Goal: Transaction & Acquisition: Purchase product/service

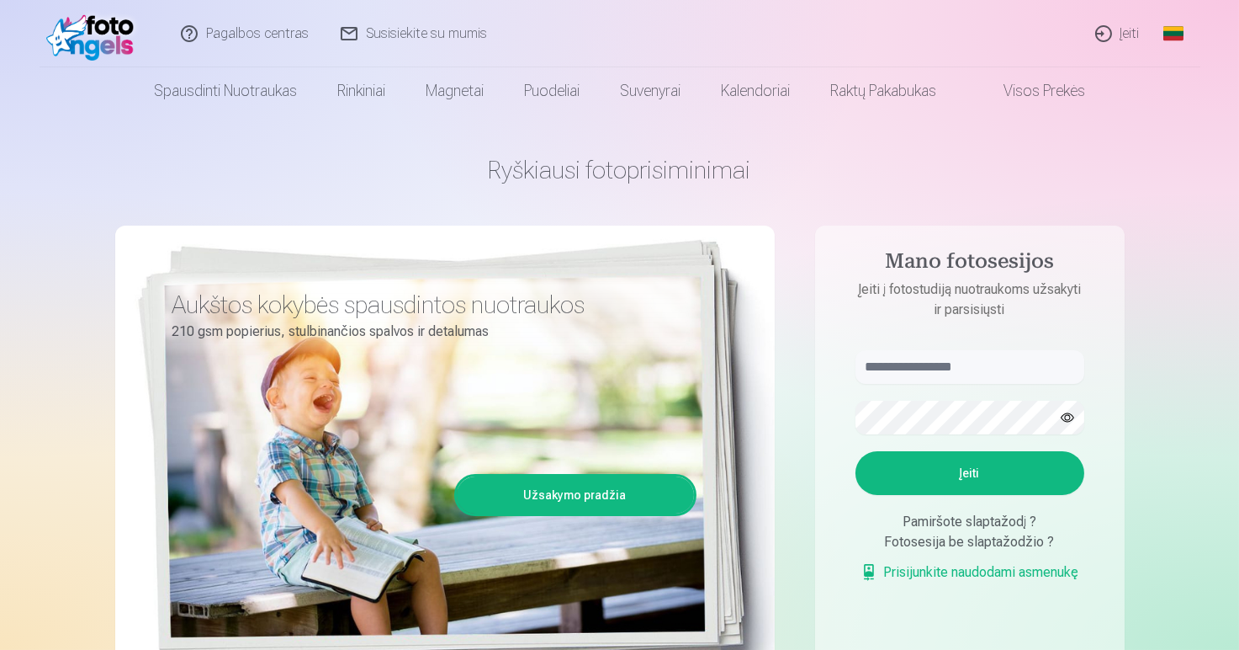
click at [1129, 31] on link "Įeiti" at bounding box center [1118, 33] width 77 height 67
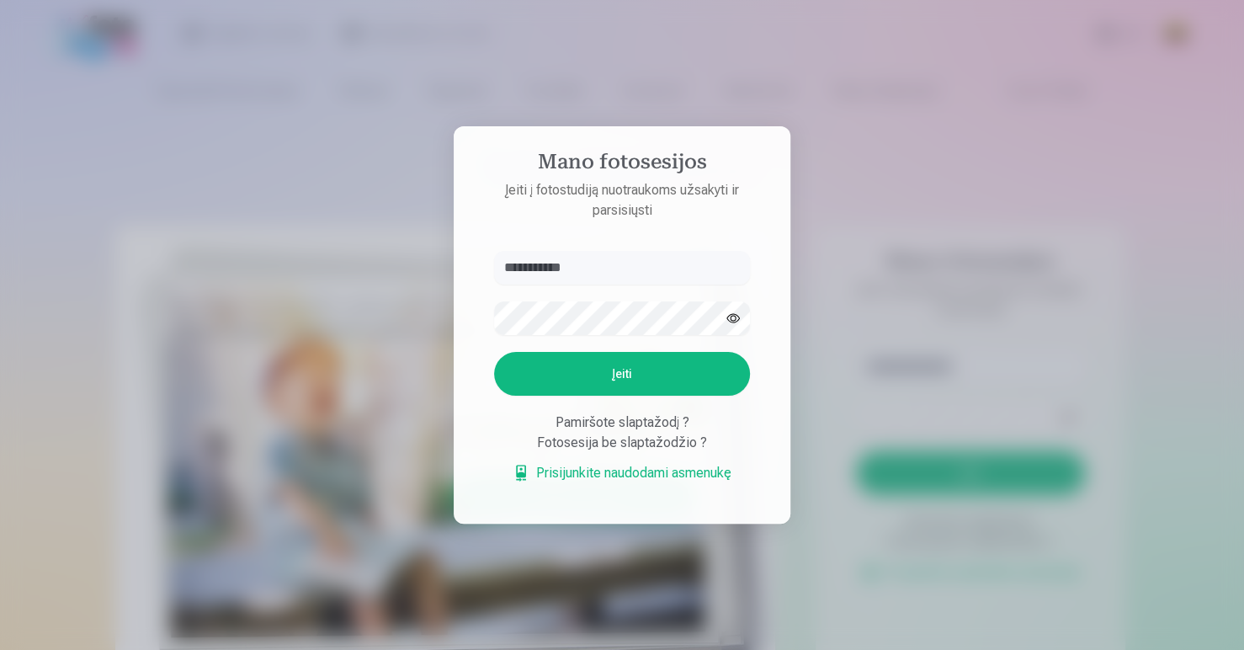
type input "**********"
click at [735, 318] on button "button" at bounding box center [733, 318] width 32 height 32
click at [604, 377] on button "Įeiti" at bounding box center [622, 374] width 256 height 44
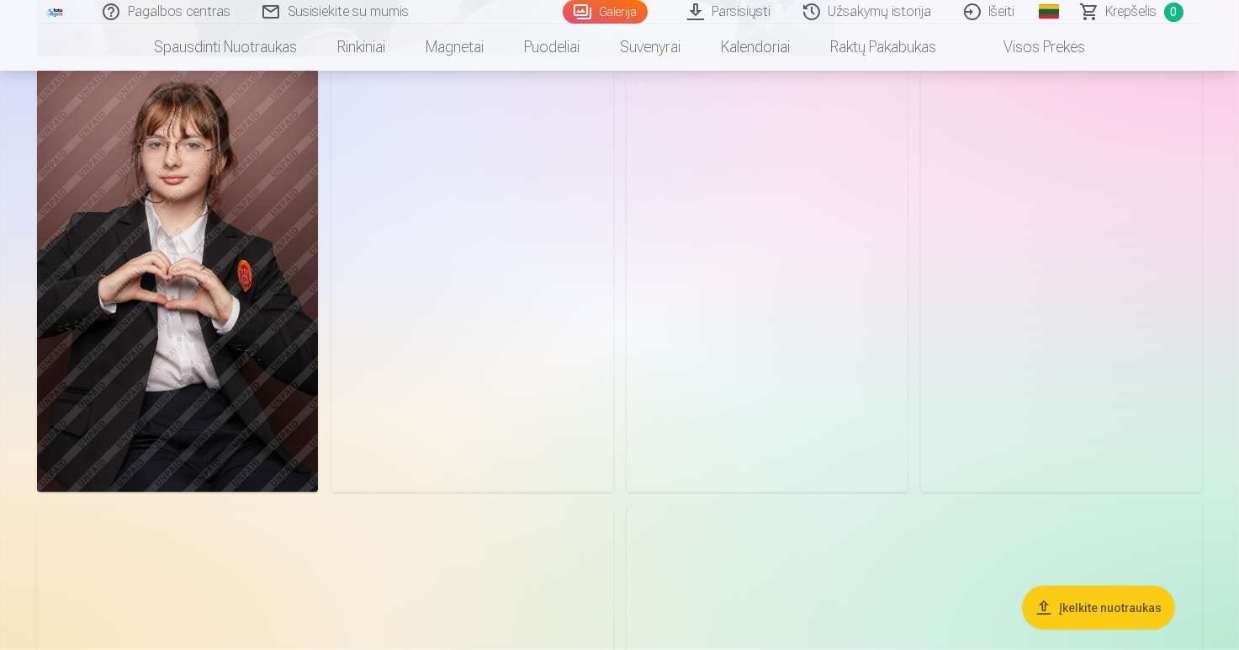
scroll to position [5793, 0]
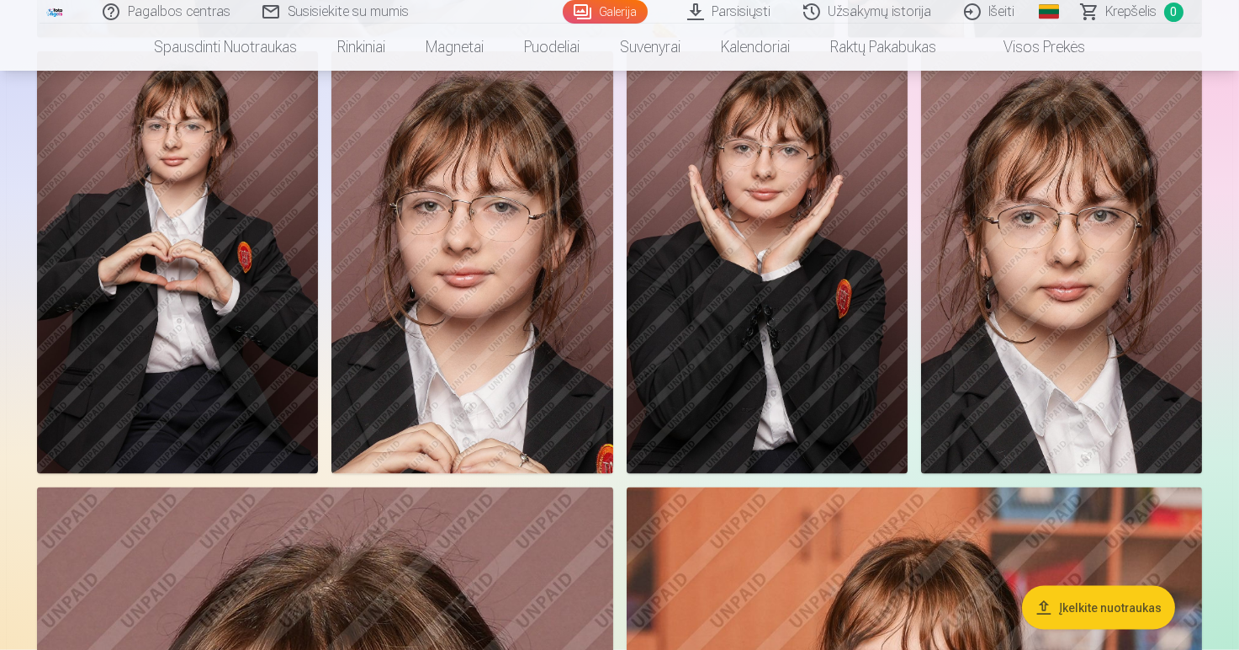
click at [773, 293] on img at bounding box center [767, 262] width 281 height 422
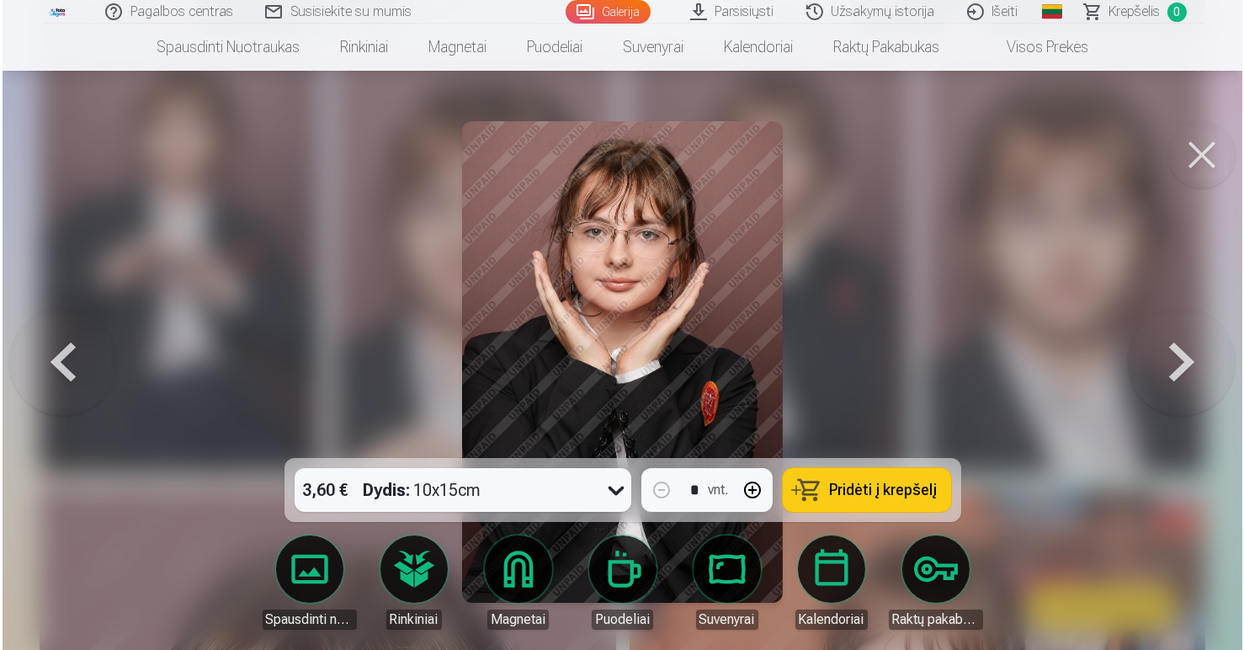
scroll to position [5810, 0]
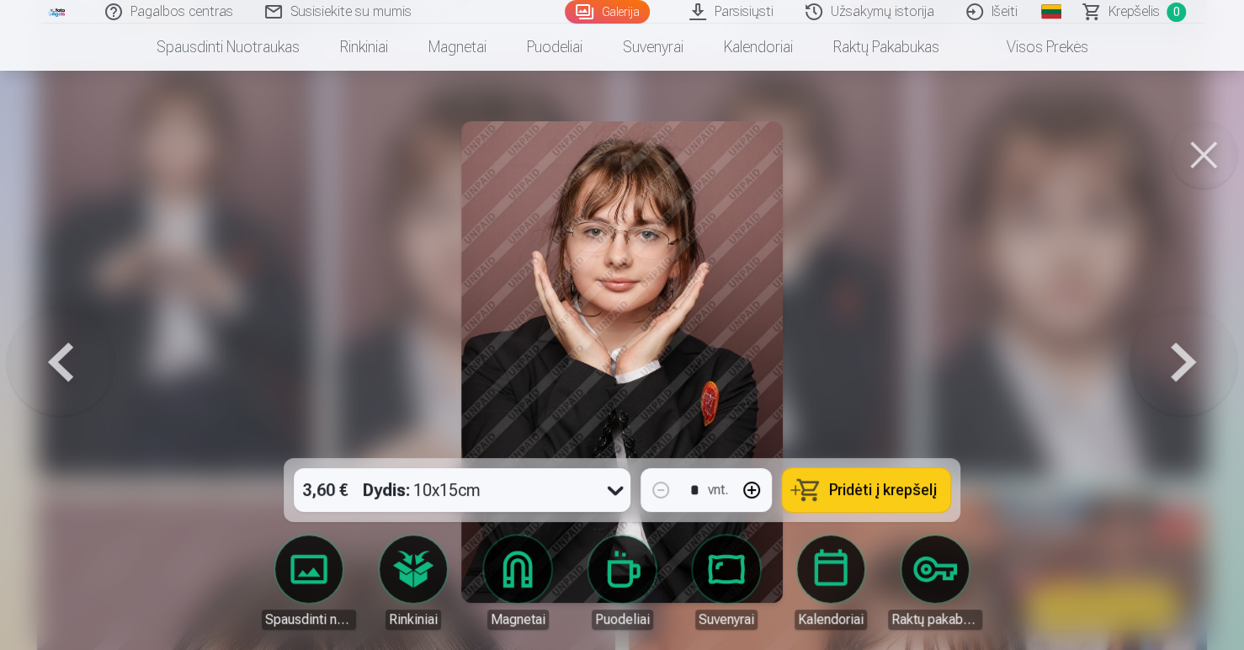
click at [852, 491] on span "Pridėti į krepšelį" at bounding box center [883, 489] width 108 height 15
click at [1209, 153] on button at bounding box center [1203, 154] width 67 height 67
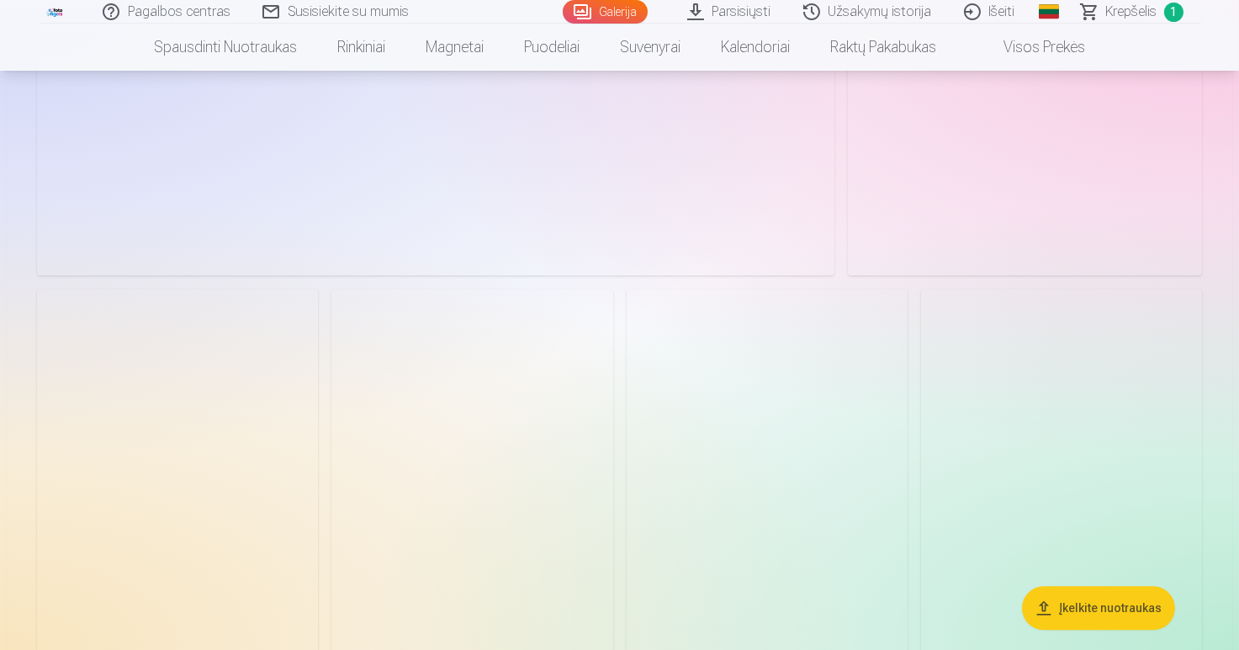
scroll to position [10587, 0]
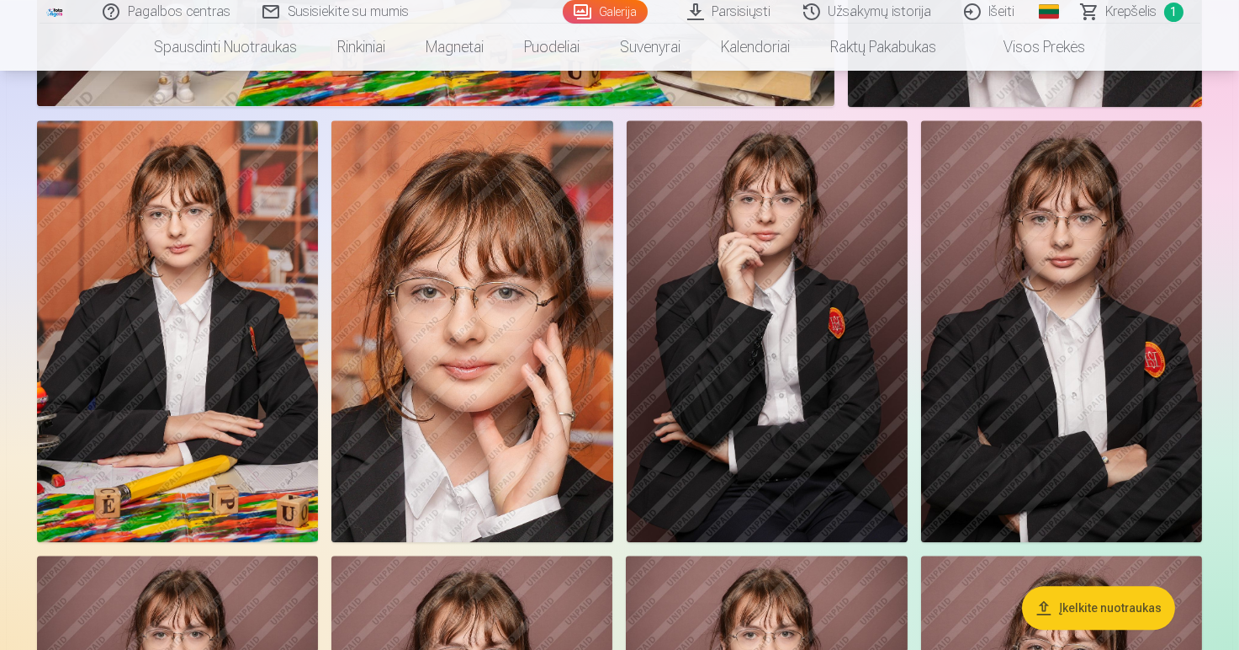
click at [736, 334] on img at bounding box center [767, 331] width 281 height 422
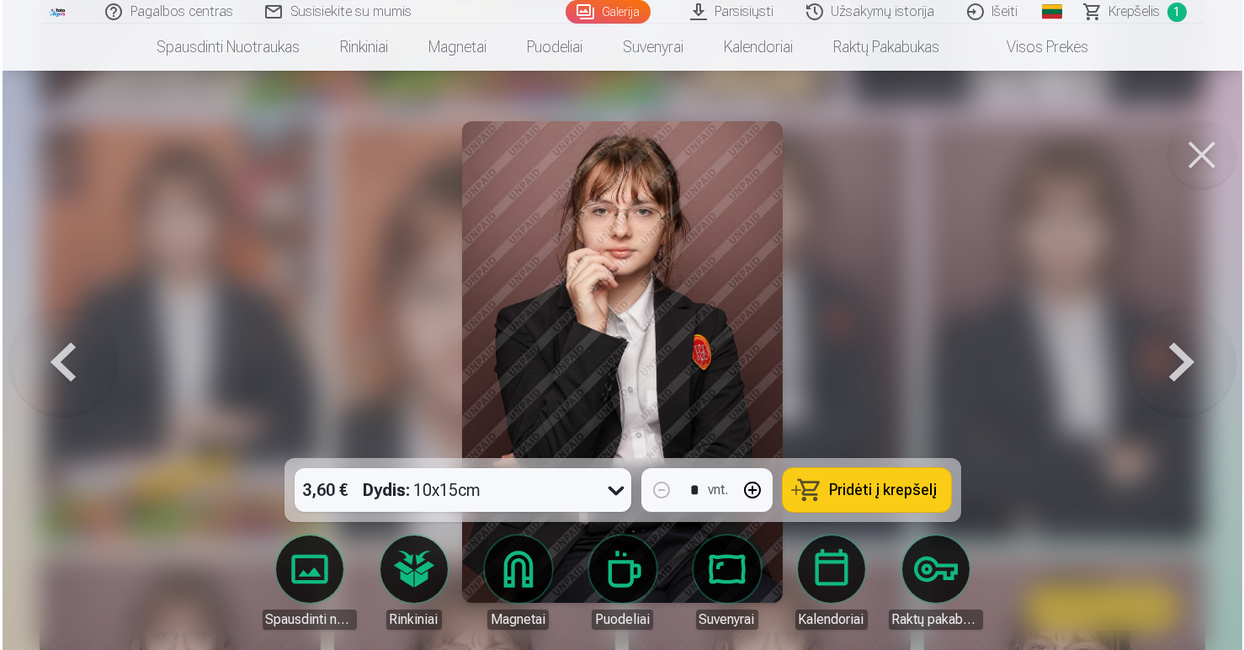
scroll to position [10619, 0]
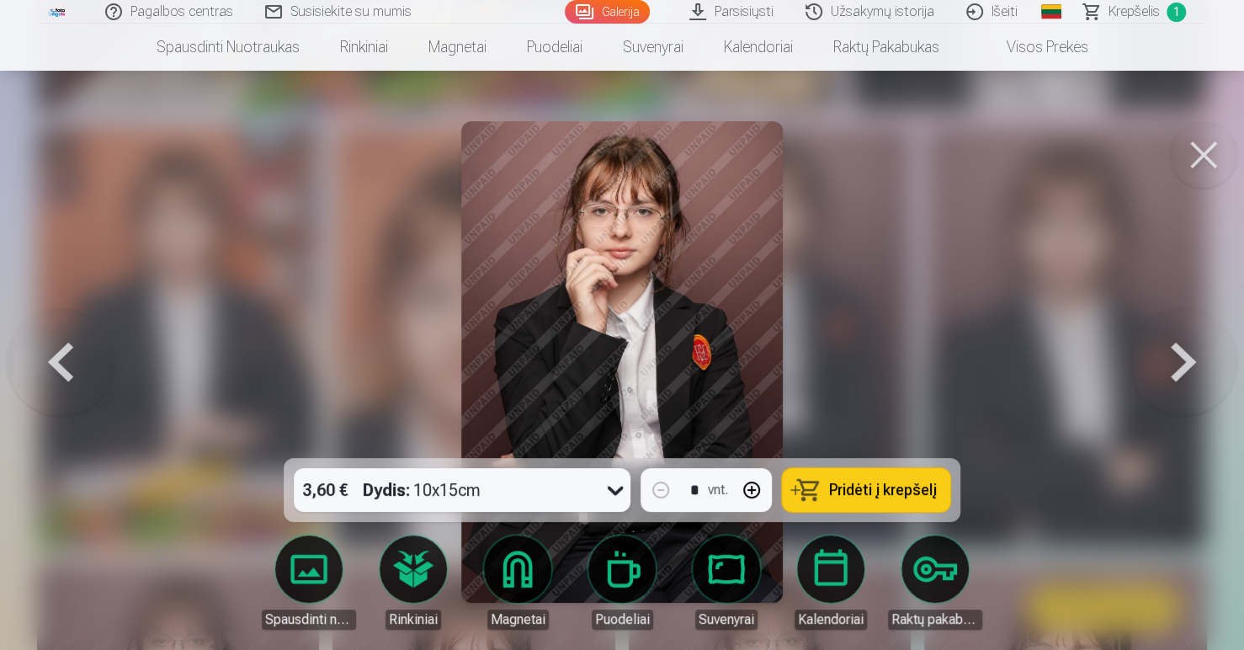
click at [867, 491] on span "Pridėti į krepšelį" at bounding box center [883, 489] width 108 height 15
click at [1202, 145] on button at bounding box center [1203, 154] width 67 height 67
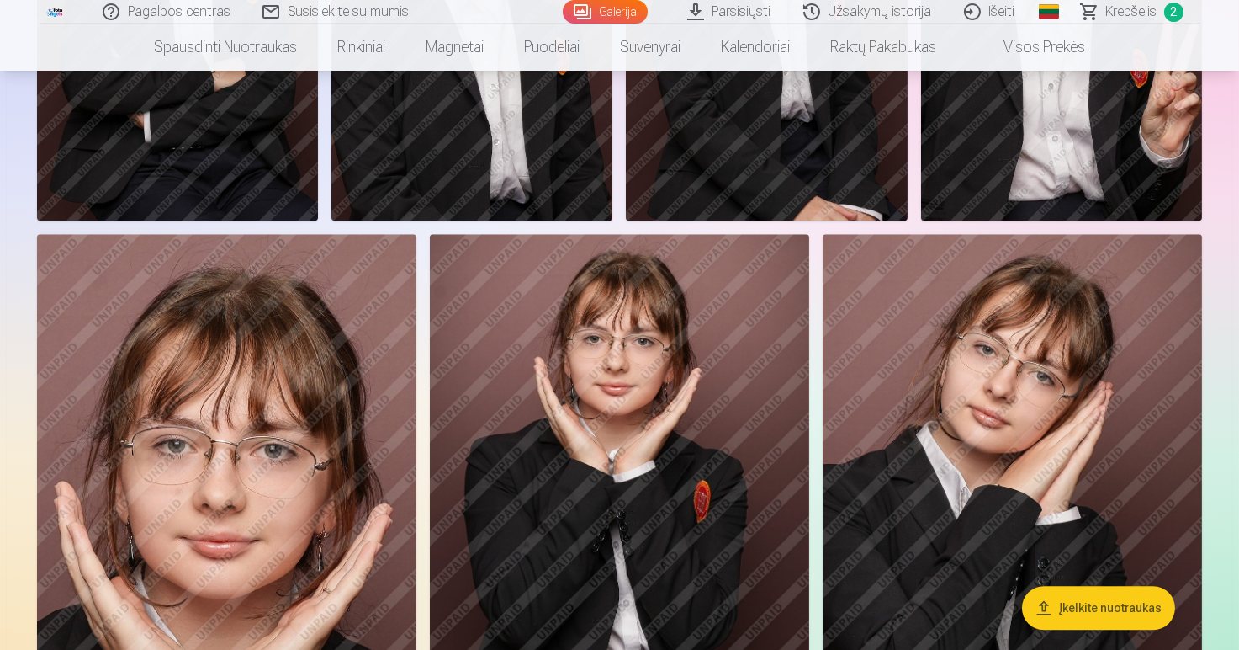
scroll to position [11512, 0]
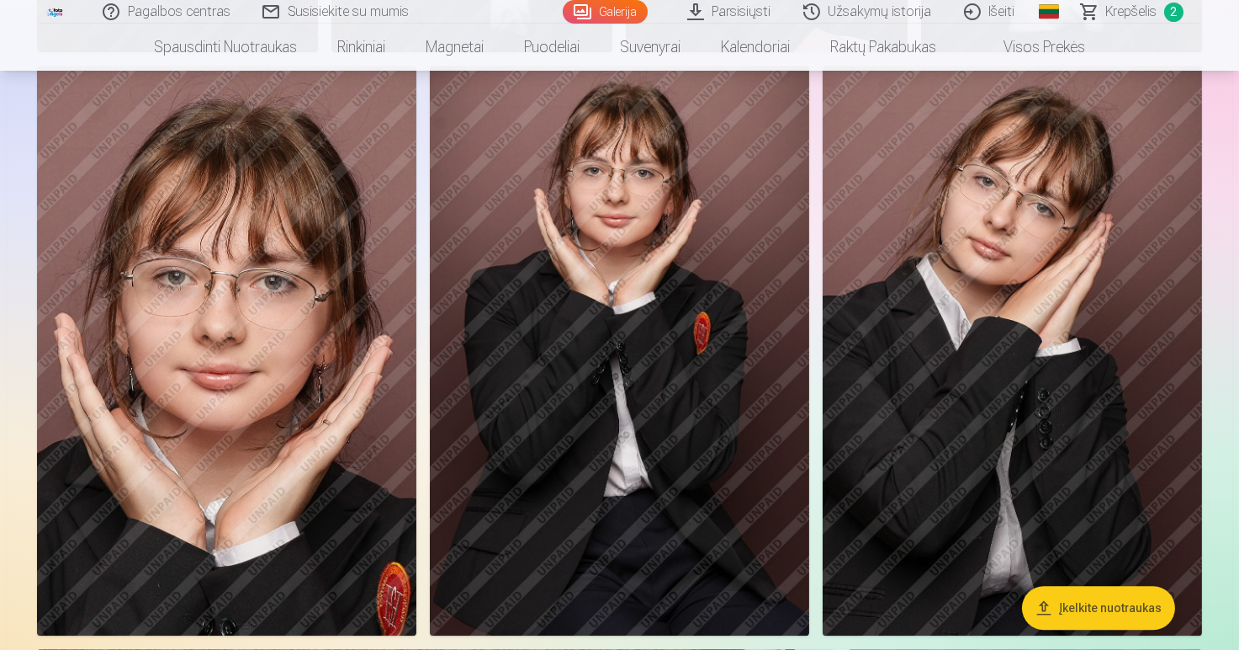
click at [238, 337] on img at bounding box center [226, 351] width 379 height 570
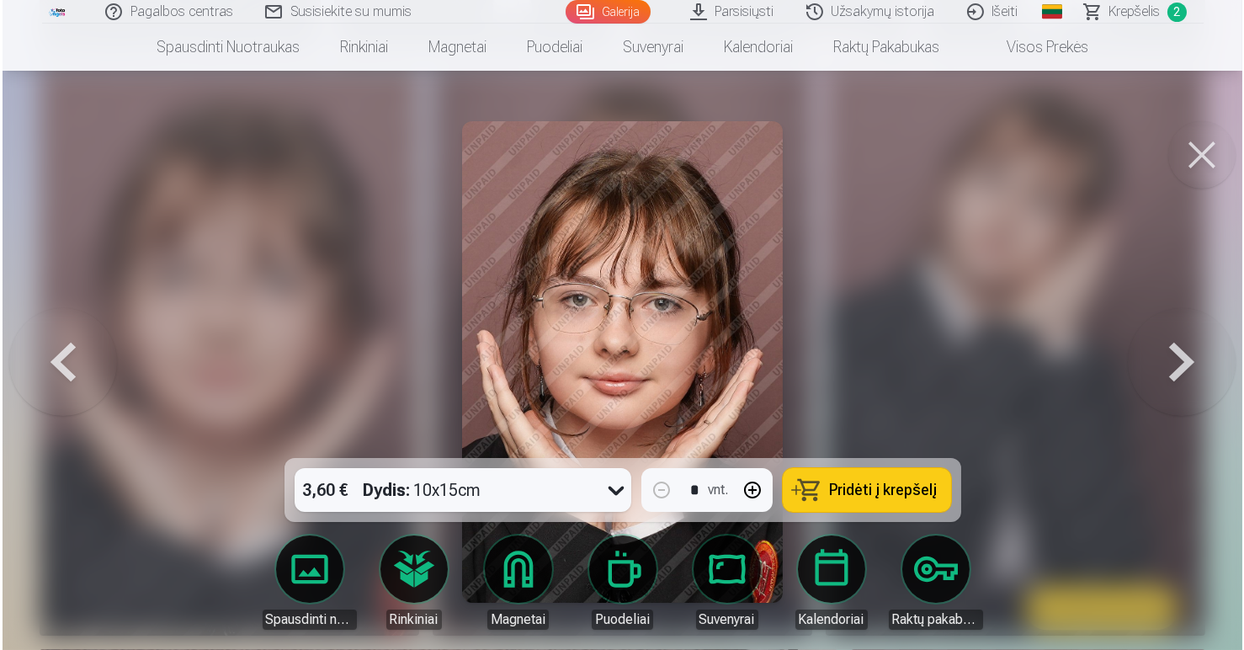
scroll to position [11548, 0]
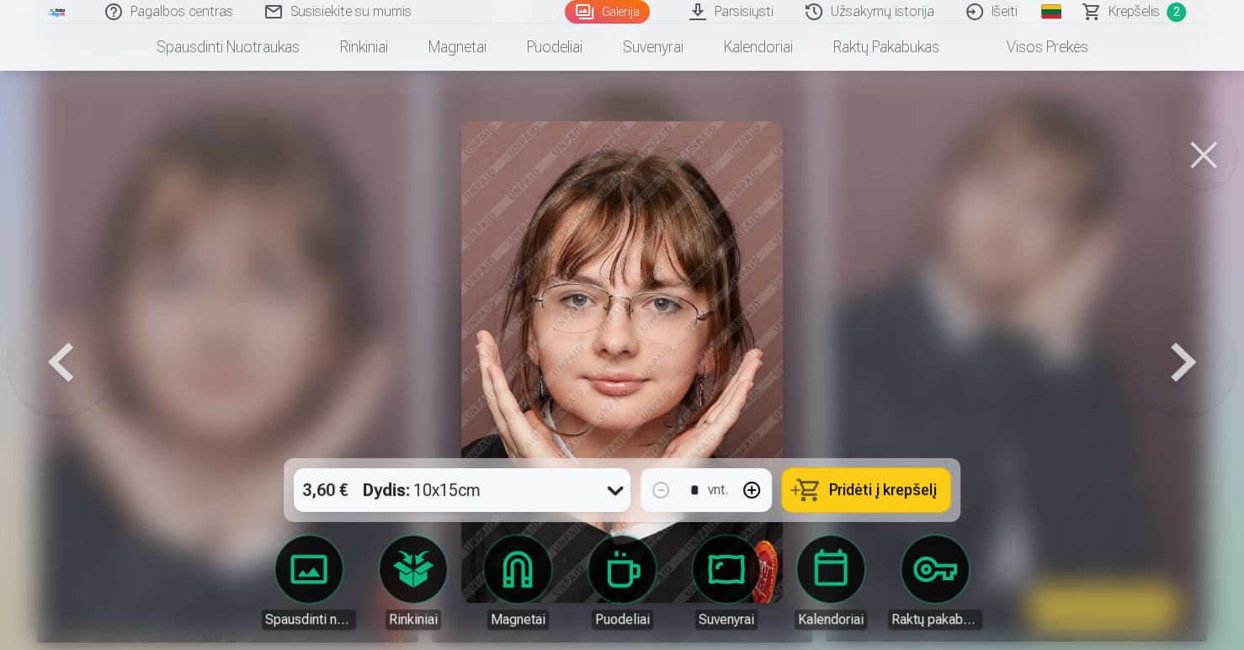
click at [1200, 151] on button at bounding box center [1203, 154] width 67 height 67
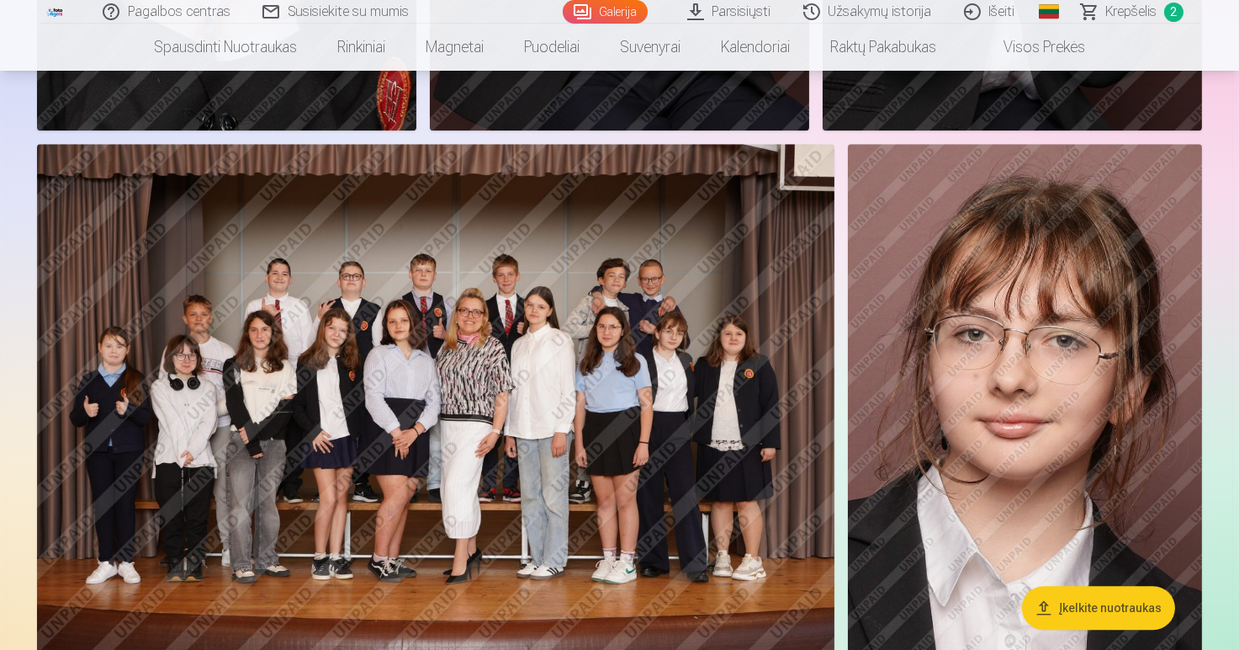
scroll to position [12101, 0]
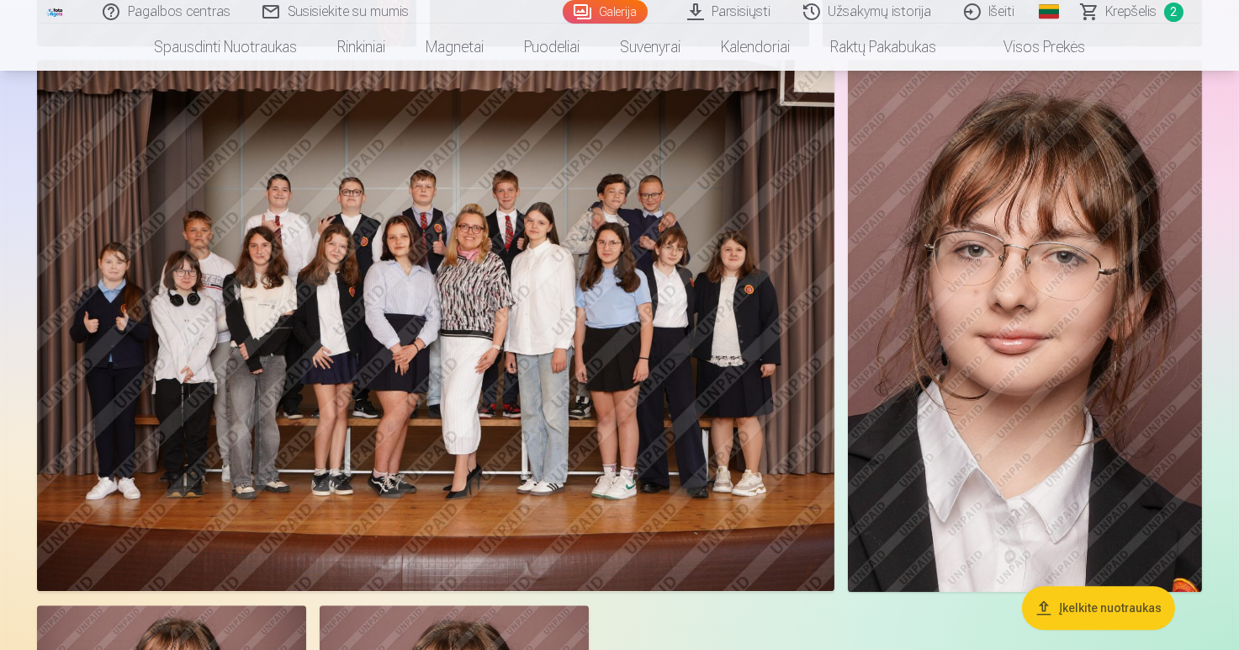
click at [408, 339] on img at bounding box center [436, 326] width 798 height 532
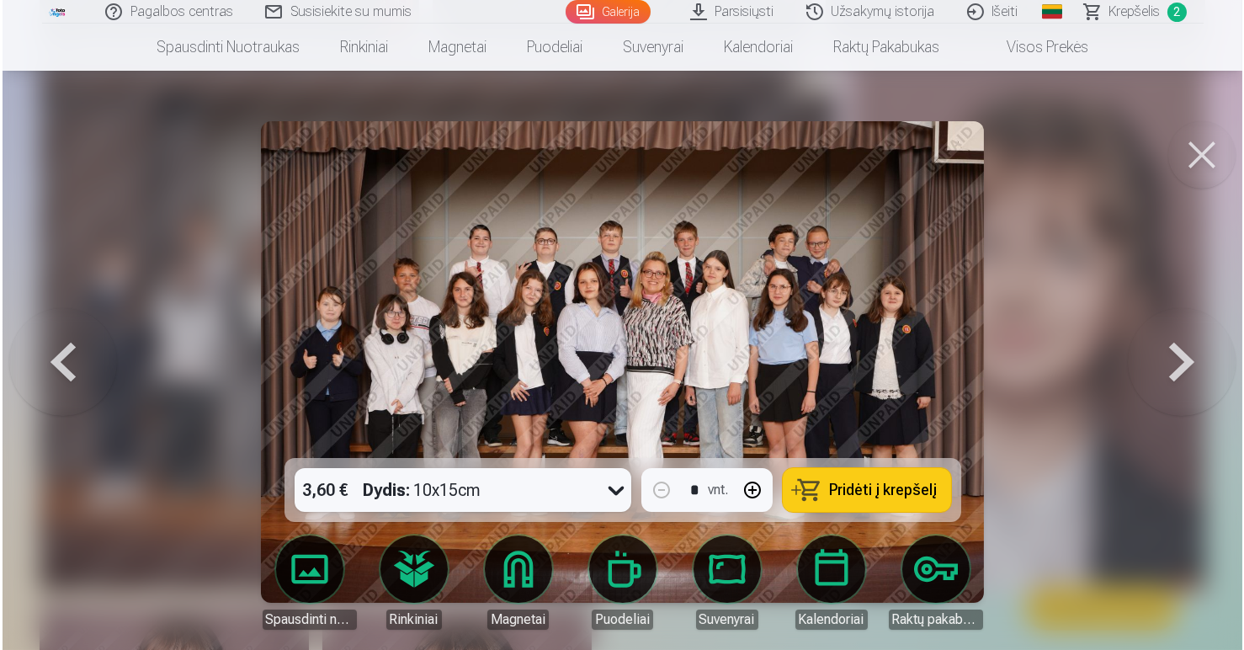
scroll to position [12138, 0]
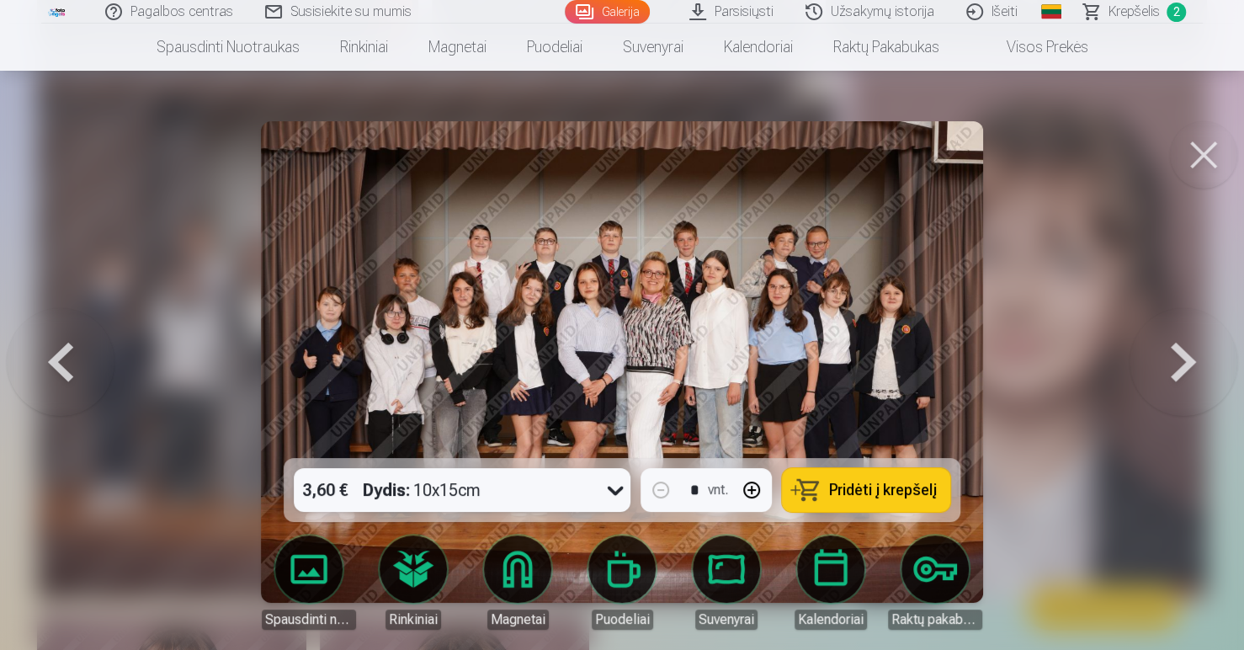
click at [617, 492] on icon at bounding box center [615, 490] width 16 height 9
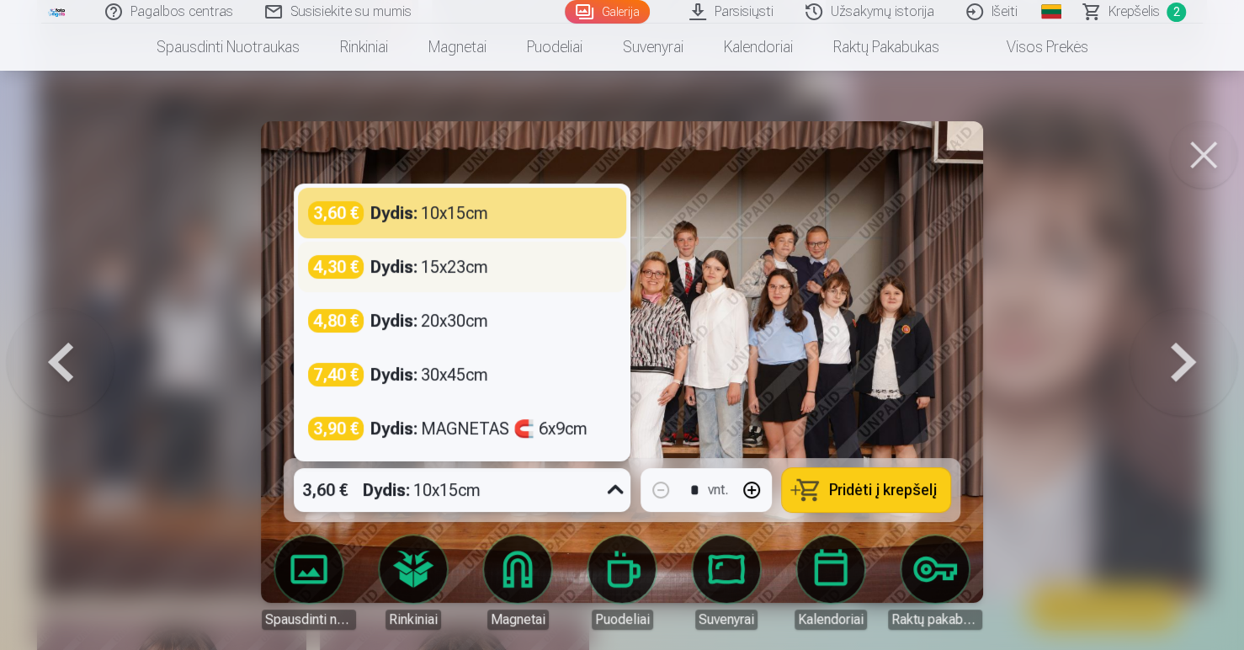
click at [463, 266] on div "Dydis : 15x23cm" at bounding box center [429, 267] width 118 height 24
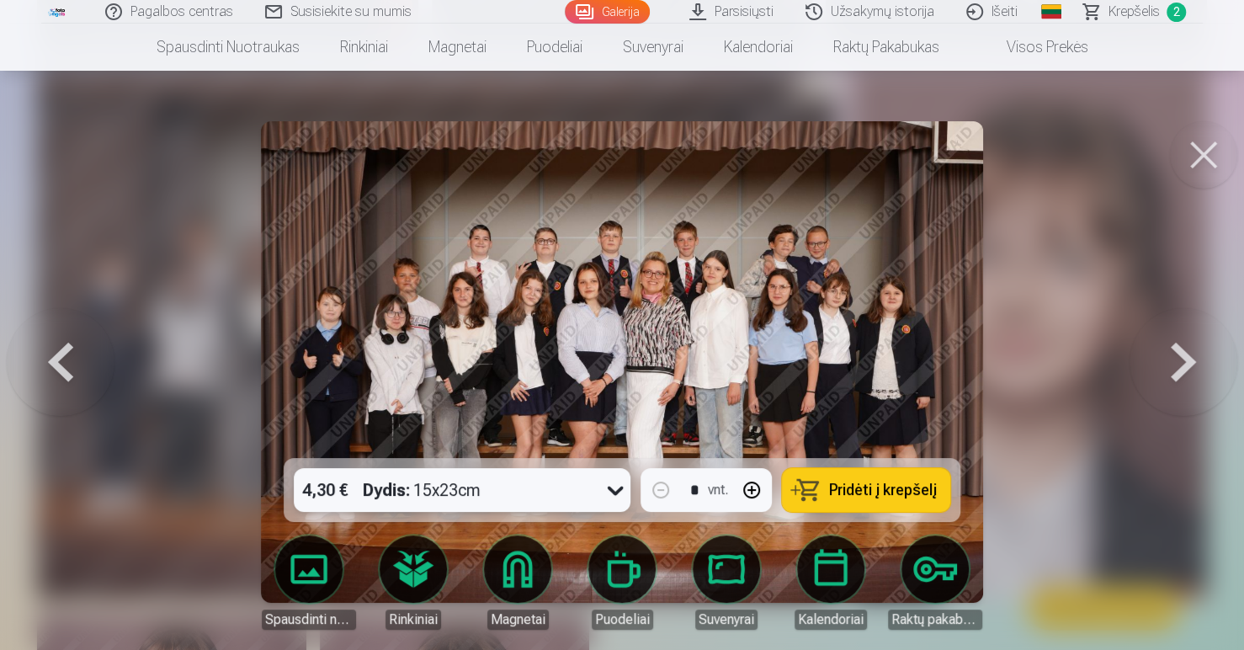
click at [873, 495] on span "Pridėti į krepšelį" at bounding box center [883, 489] width 108 height 15
click at [1195, 162] on button at bounding box center [1203, 154] width 67 height 67
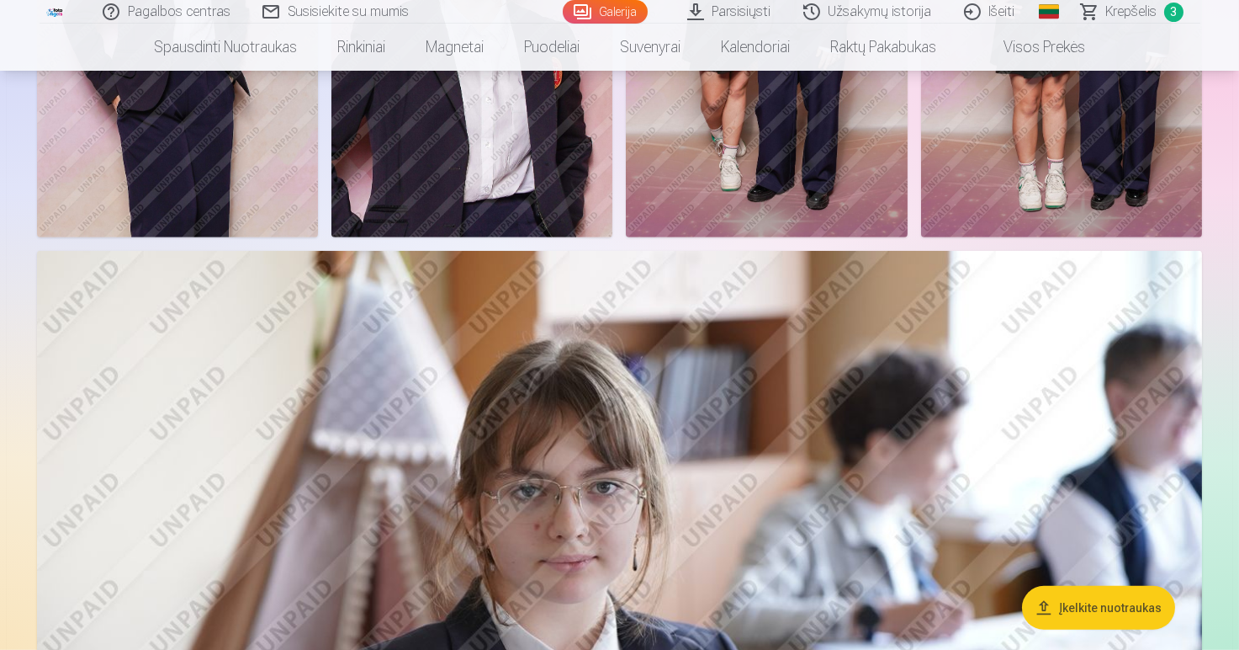
scroll to position [2004, 0]
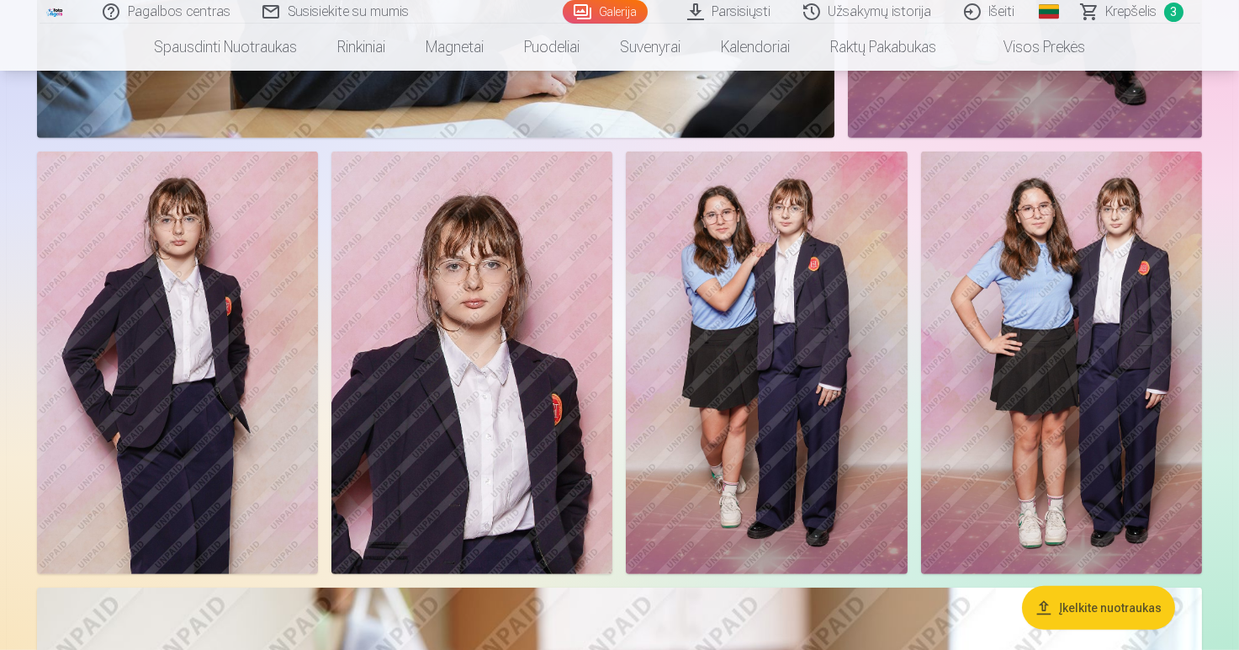
click at [751, 297] on img at bounding box center [766, 362] width 281 height 422
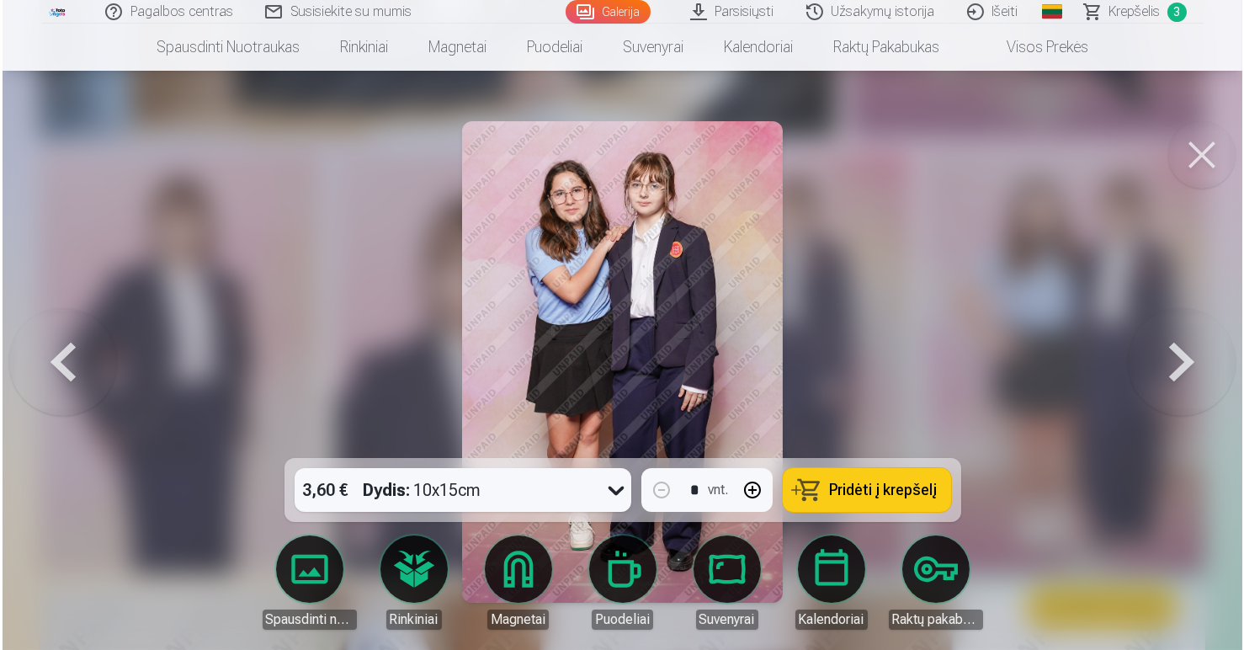
scroll to position [2009, 0]
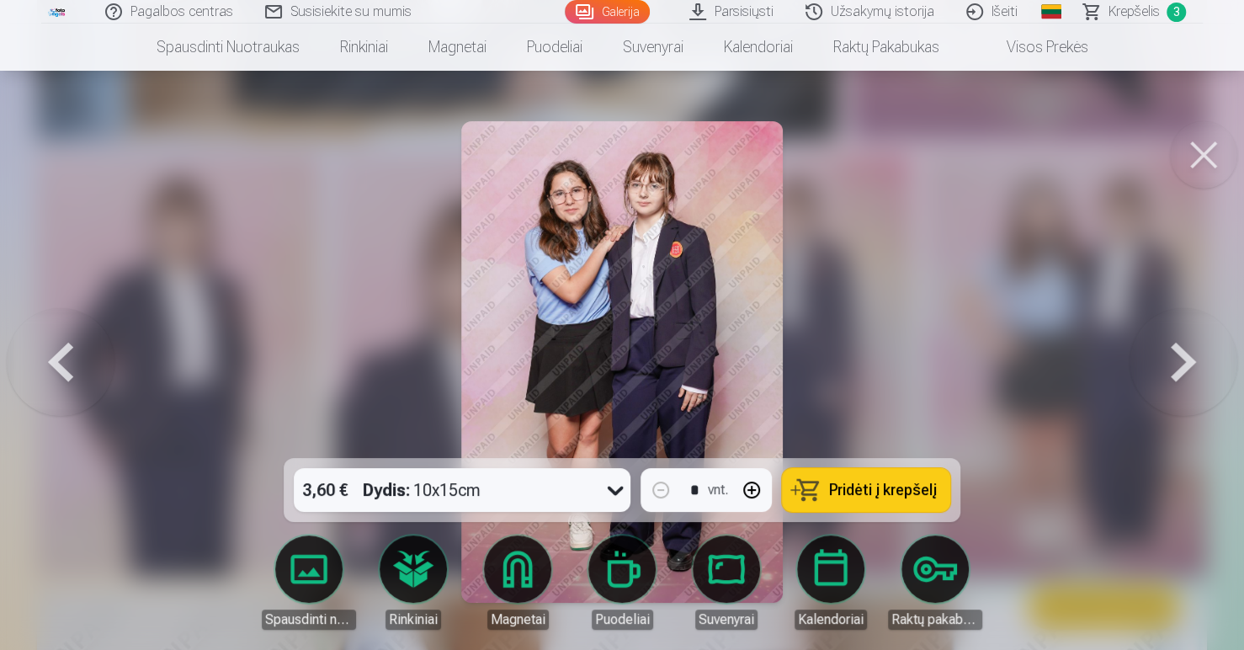
click at [859, 483] on span "Pridėti į krepšelį" at bounding box center [883, 489] width 108 height 15
click at [1194, 151] on button at bounding box center [1203, 154] width 67 height 67
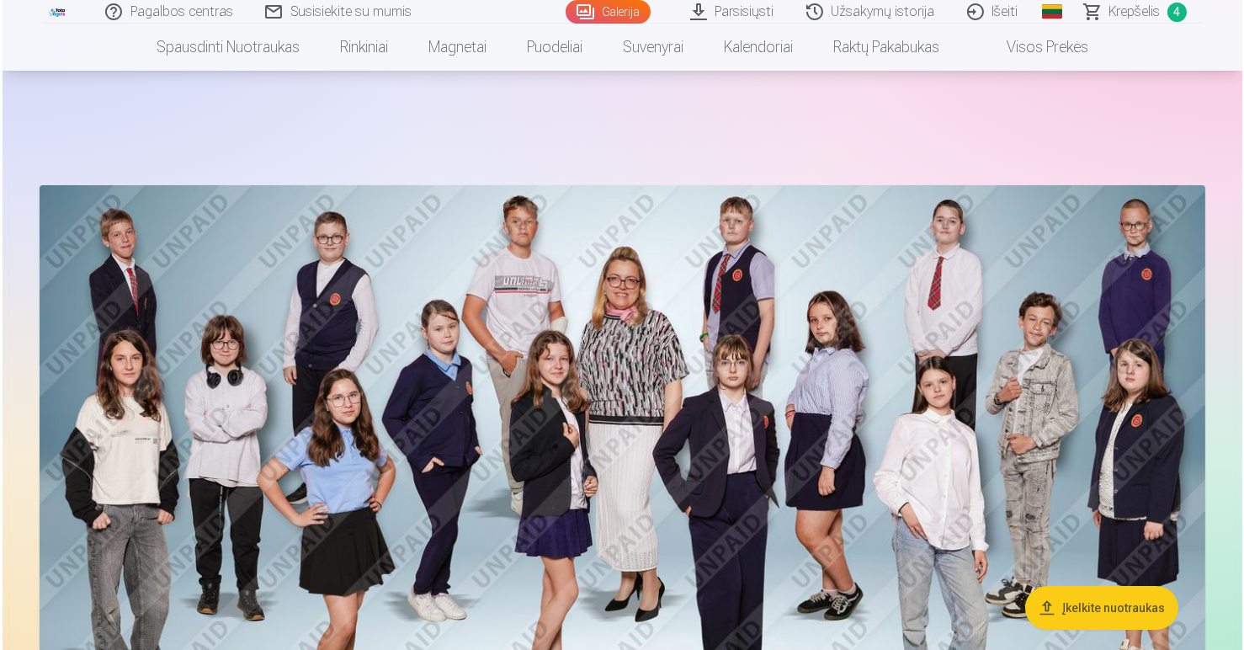
scroll to position [84, 0]
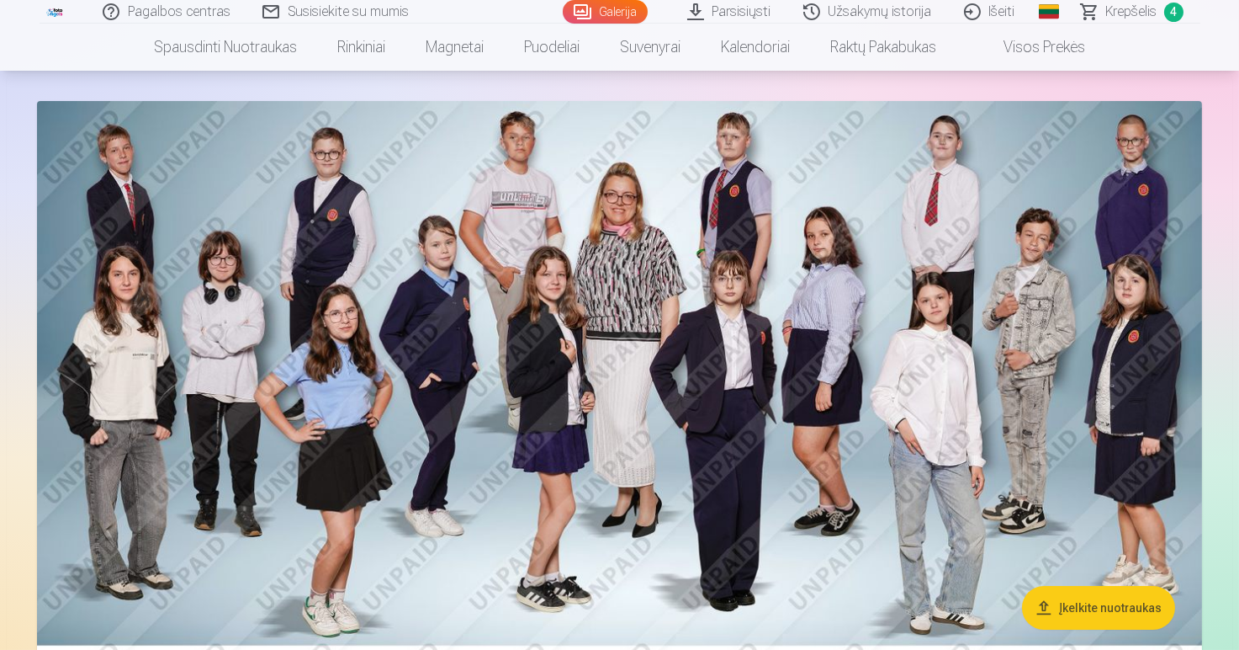
click at [622, 285] on img at bounding box center [619, 399] width 1165 height 596
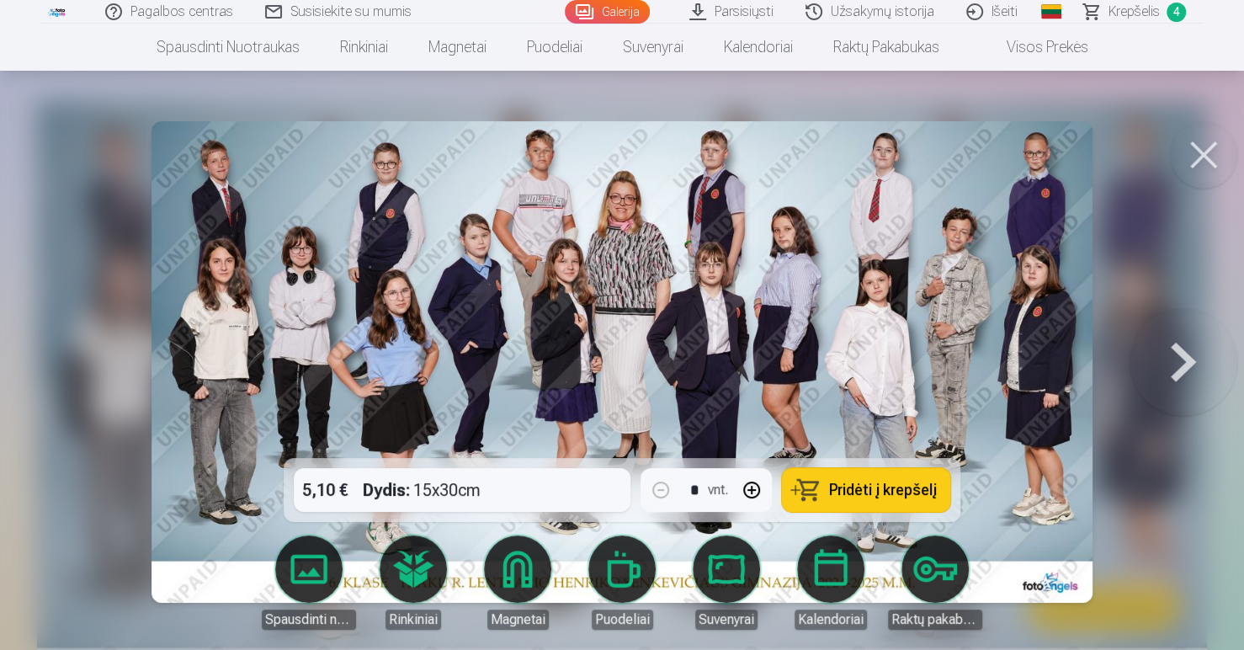
click at [856, 487] on span "Pridėti į krepšelį" at bounding box center [883, 489] width 108 height 15
click at [1138, 13] on span "Krepšelis" at bounding box center [1133, 12] width 51 height 20
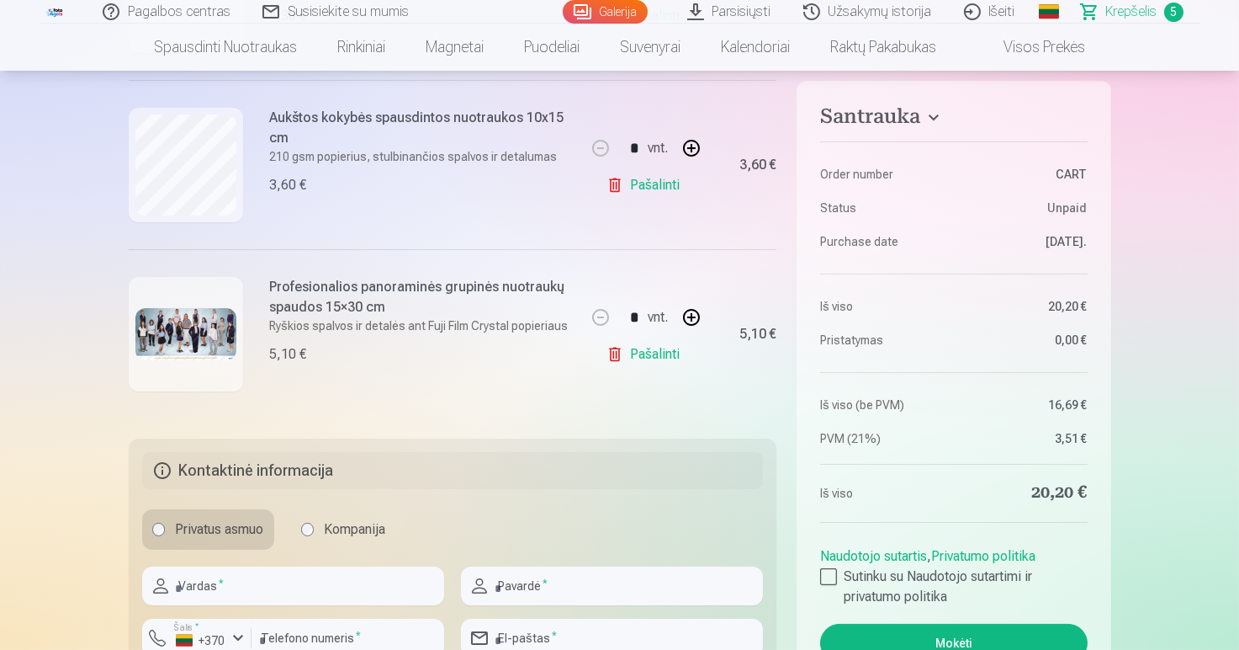
scroll to position [1094, 0]
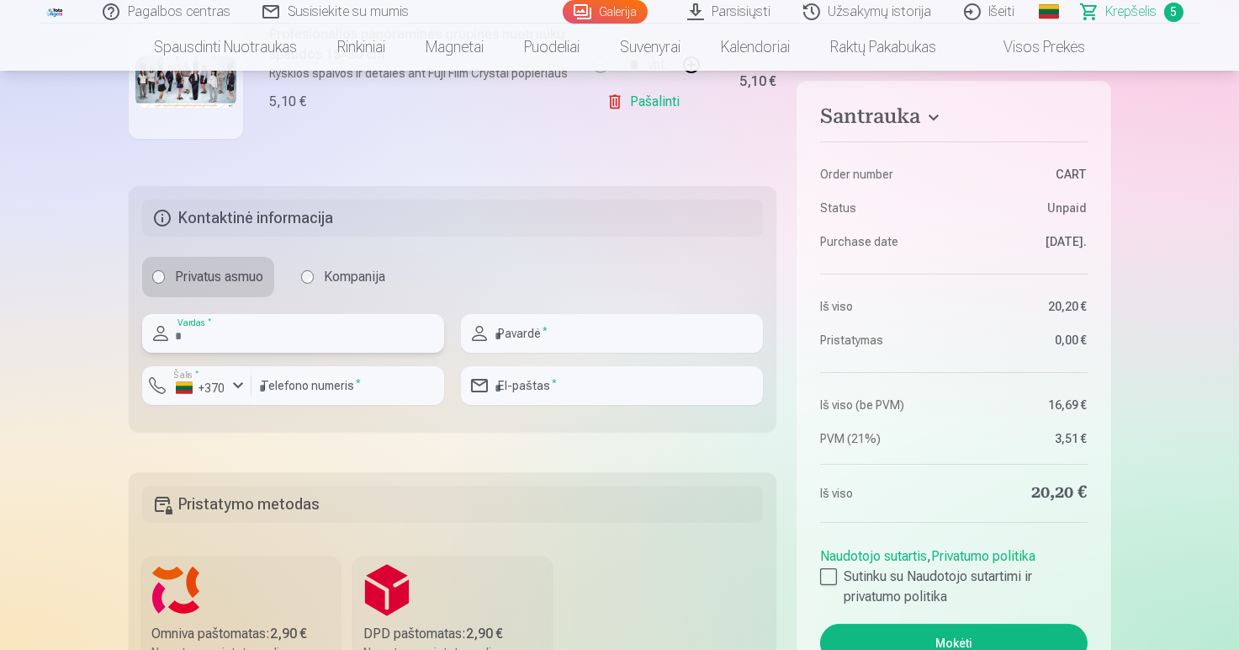
click at [178, 337] on input "text" at bounding box center [293, 333] width 302 height 39
type input "*****"
click at [491, 331] on input "text" at bounding box center [612, 333] width 302 height 39
type input "**********"
click at [259, 385] on input "number" at bounding box center [348, 385] width 193 height 39
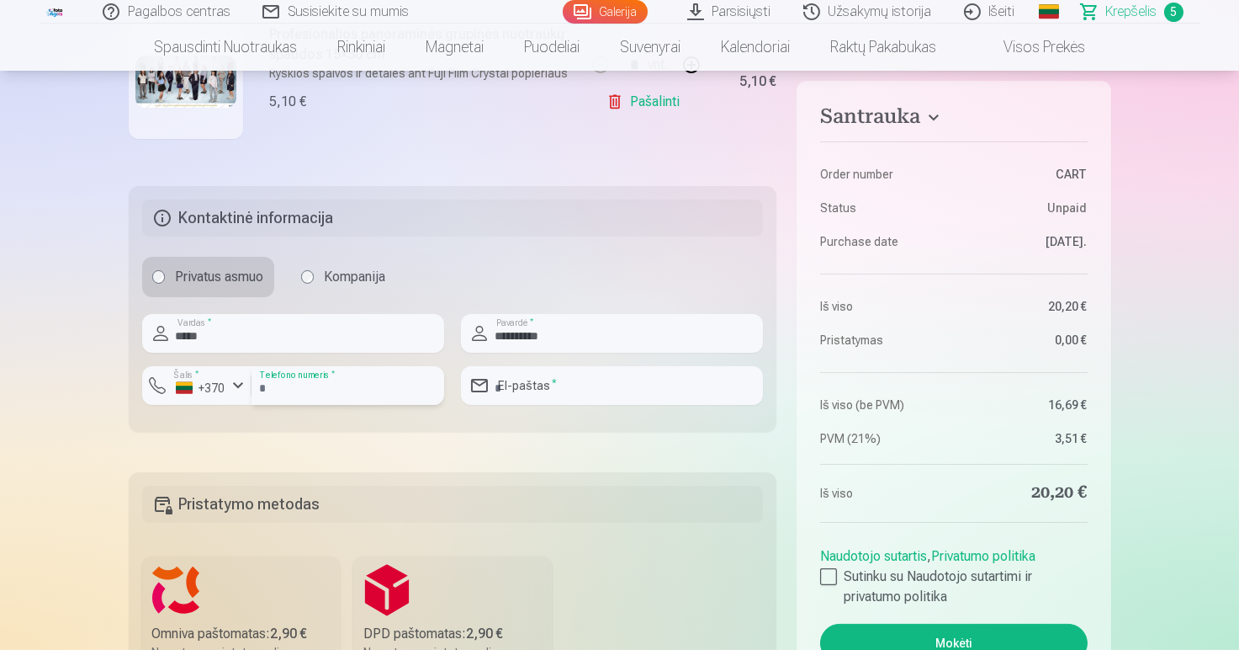
type input "********"
click at [530, 383] on input "email" at bounding box center [612, 385] width 302 height 39
type input "**********"
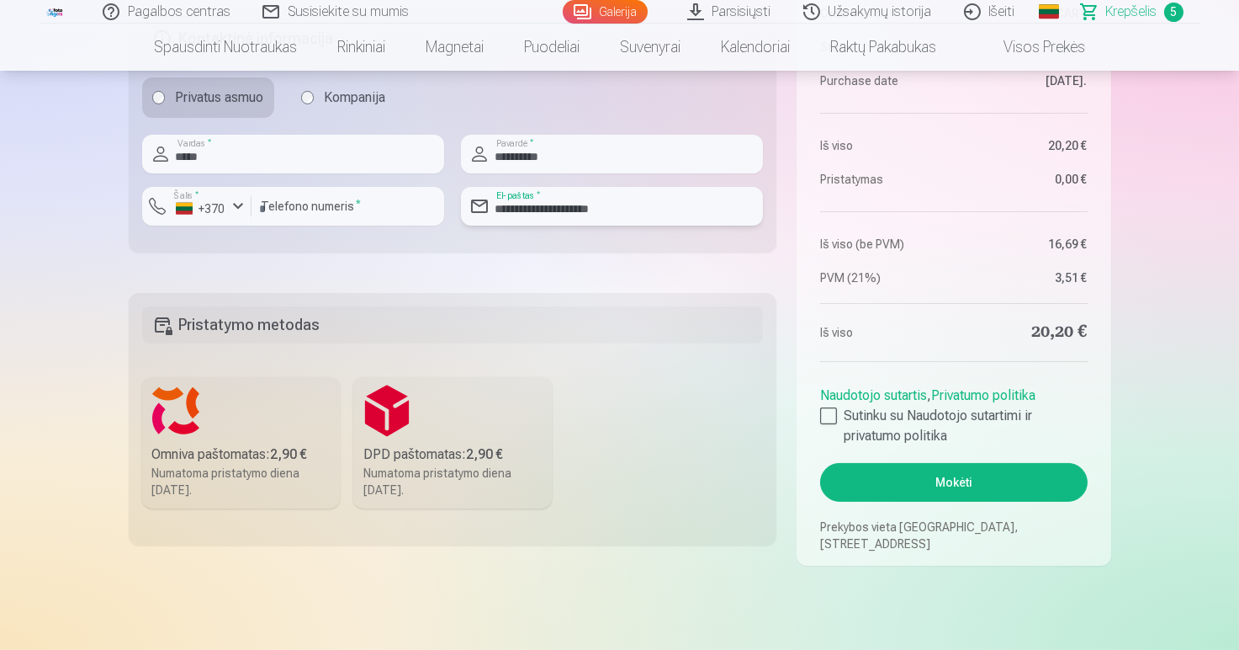
scroll to position [1346, 0]
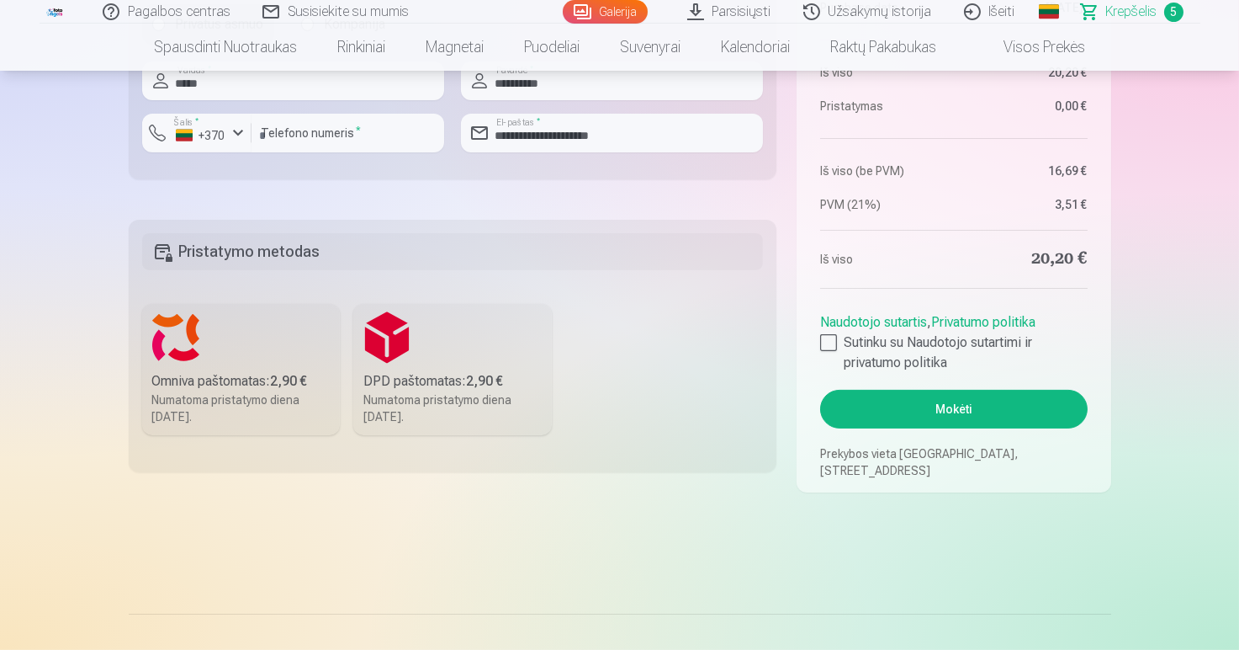
click at [221, 378] on div "Omniva paštomatas : 2,90 €" at bounding box center [241, 381] width 178 height 20
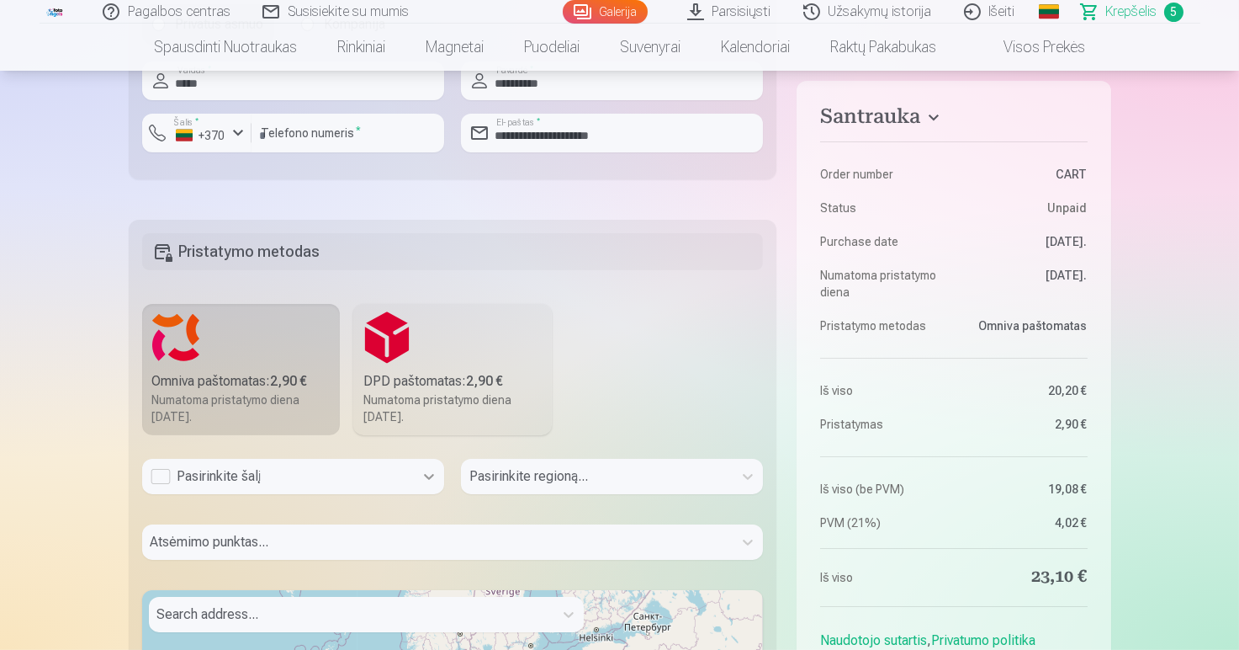
click at [429, 474] on icon at bounding box center [429, 476] width 17 height 17
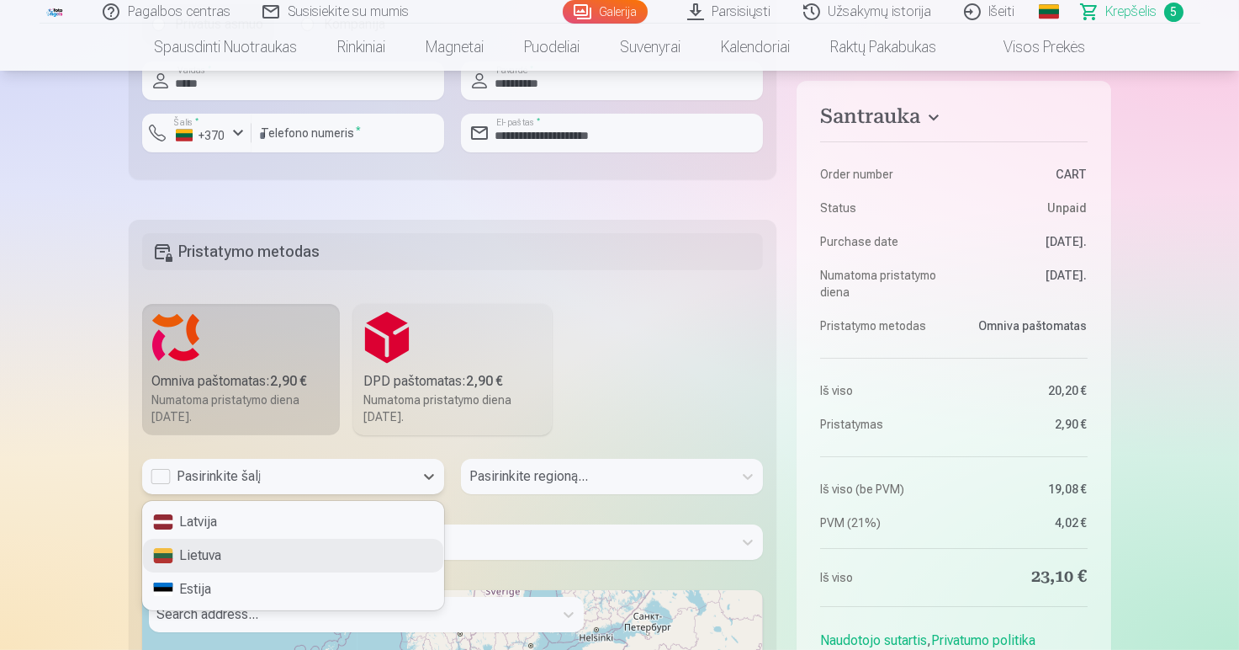
click at [221, 557] on div "Lietuva" at bounding box center [293, 556] width 300 height 34
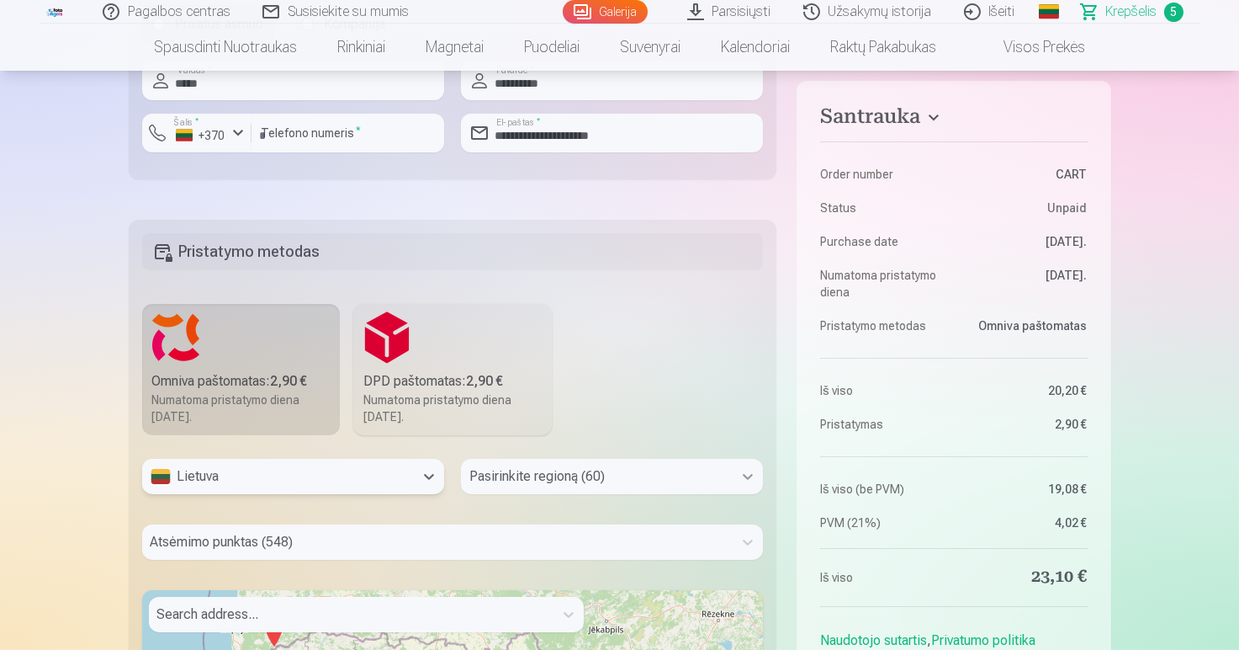
click at [749, 476] on div "Pasirinkite regioną (60)" at bounding box center [612, 476] width 302 height 35
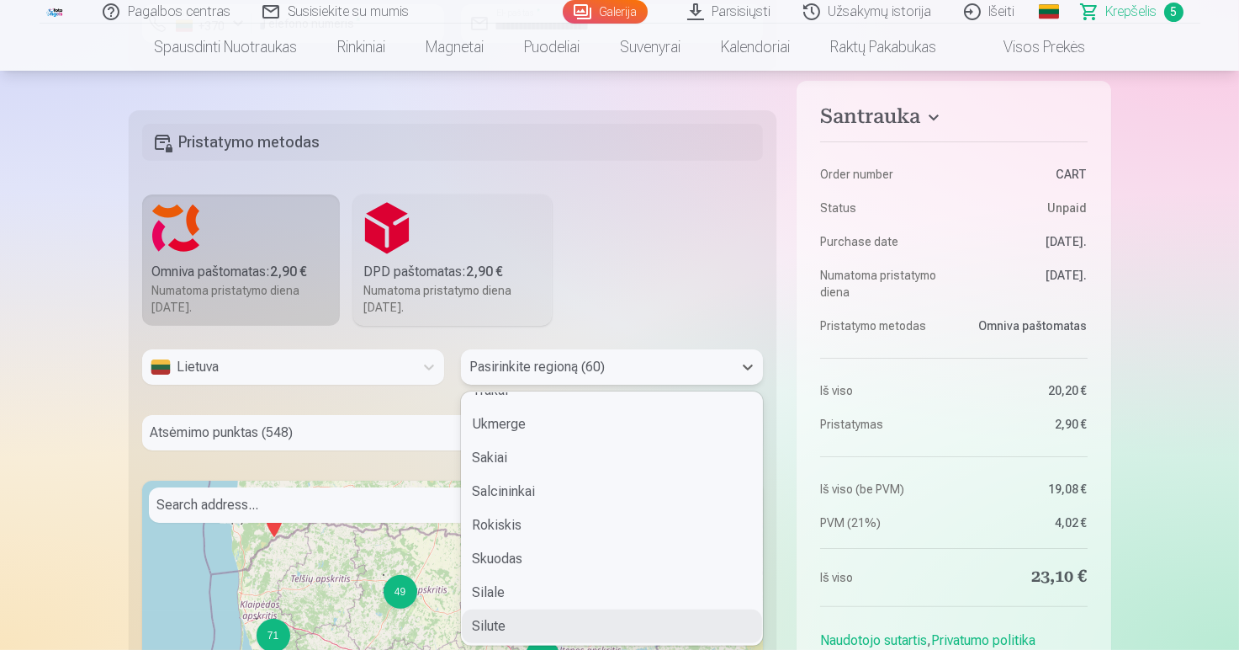
scroll to position [1712, 0]
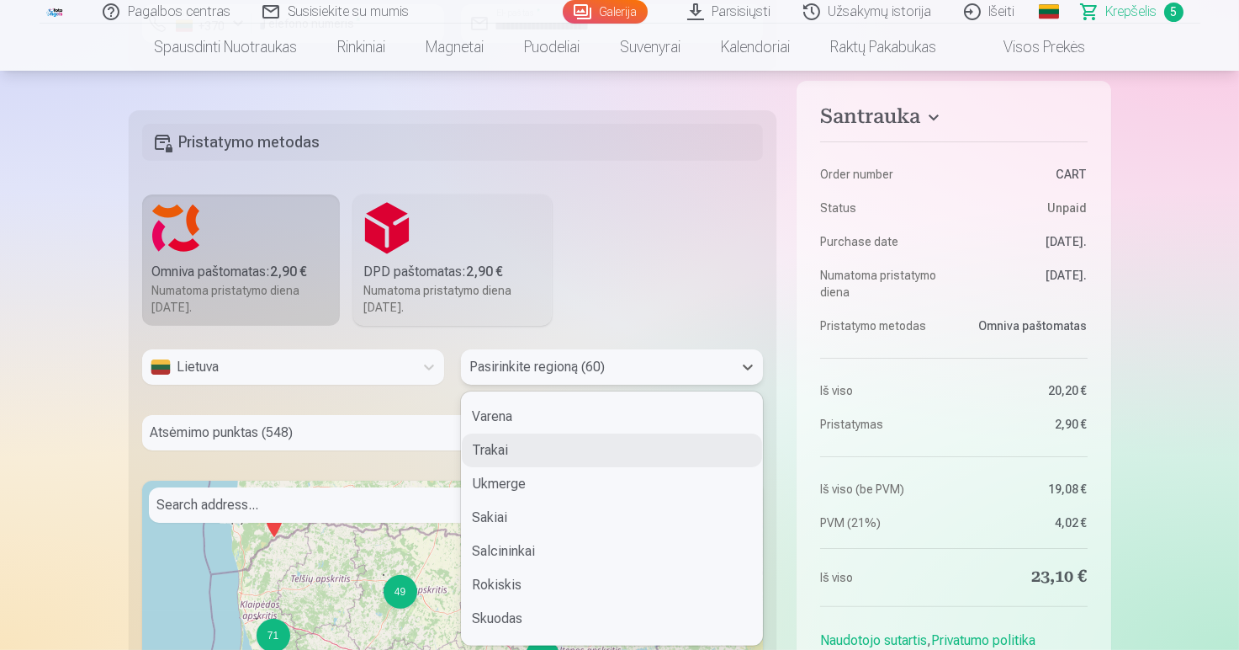
click at [496, 443] on div "Trakai" at bounding box center [612, 450] width 300 height 34
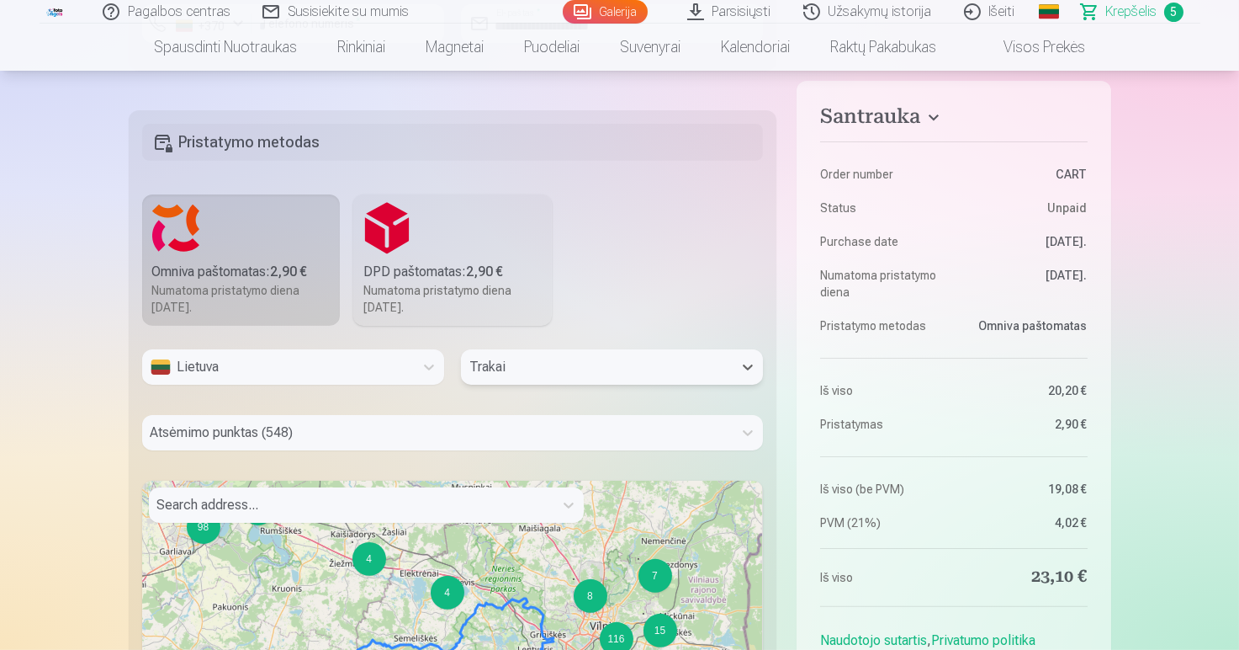
click at [157, 428] on div "Atsėmimo punktas (548)" at bounding box center [453, 432] width 622 height 35
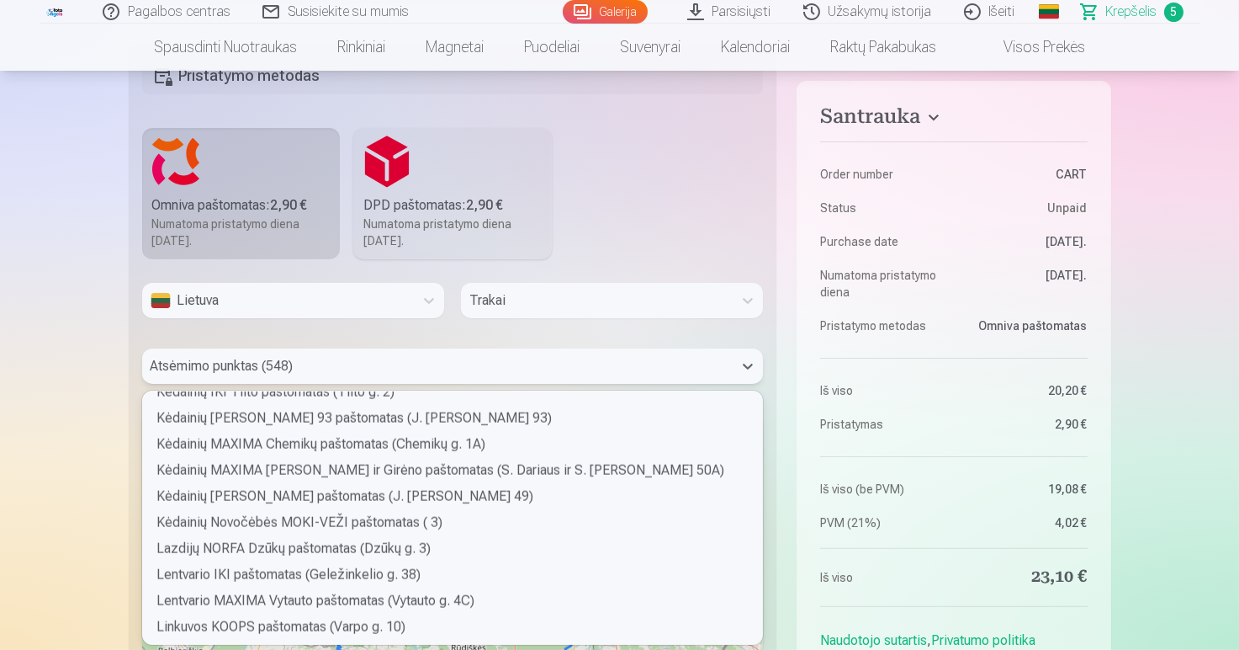
scroll to position [5857, 0]
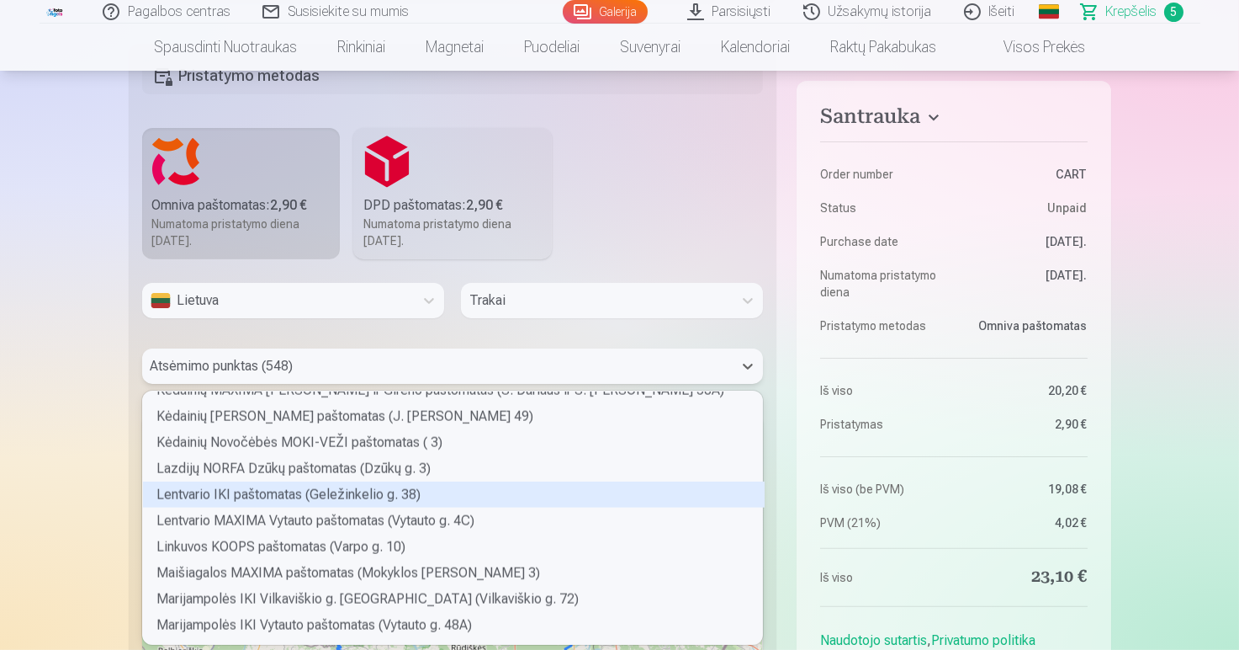
click at [318, 492] on div "Lentvario IKI paštomatas (Geležinkelio g. 38)" at bounding box center [454, 494] width 622 height 26
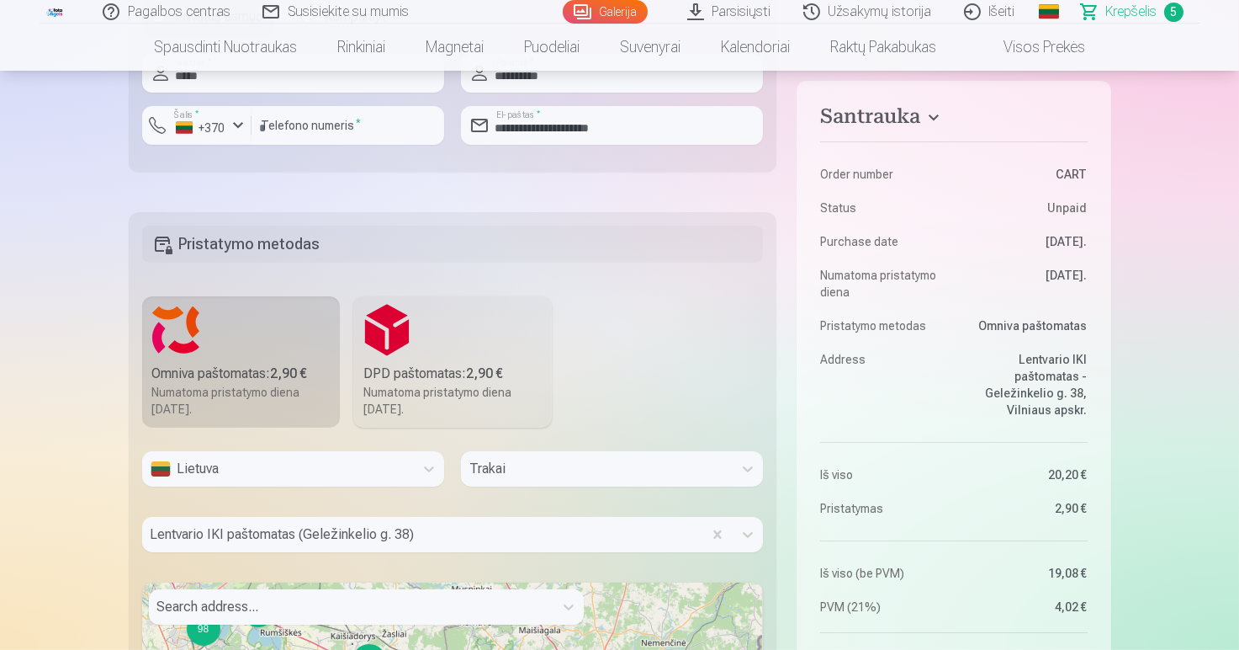
scroll to position [1606, 0]
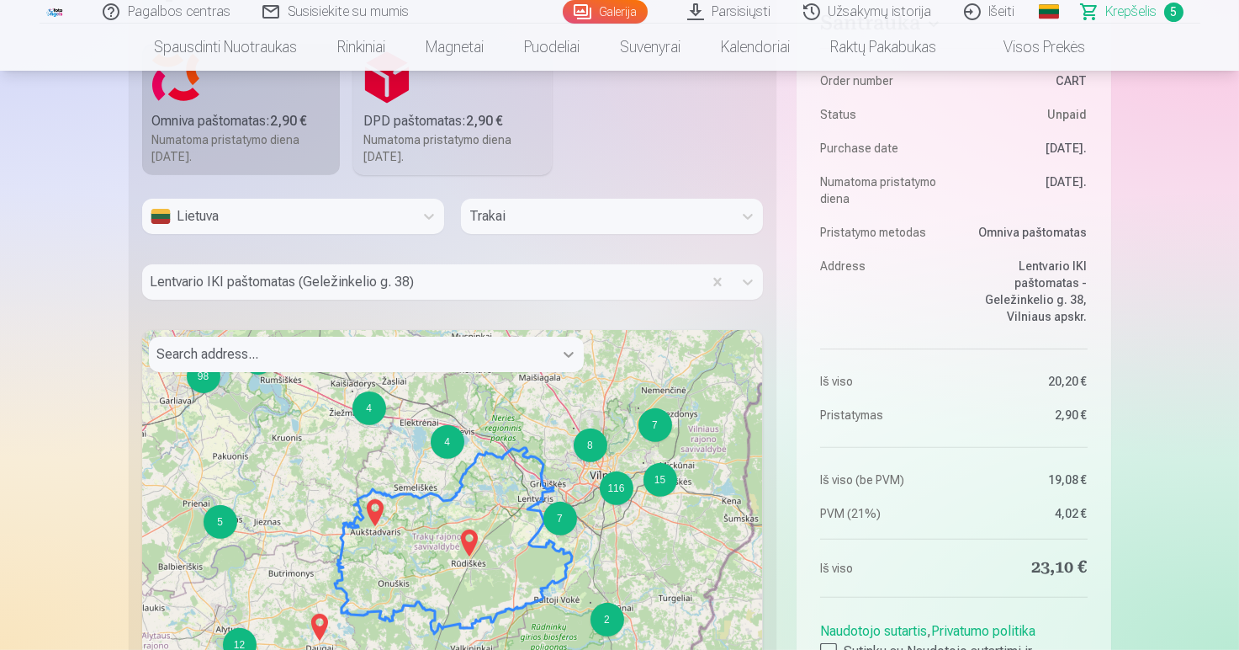
click at [569, 353] on icon at bounding box center [568, 354] width 17 height 17
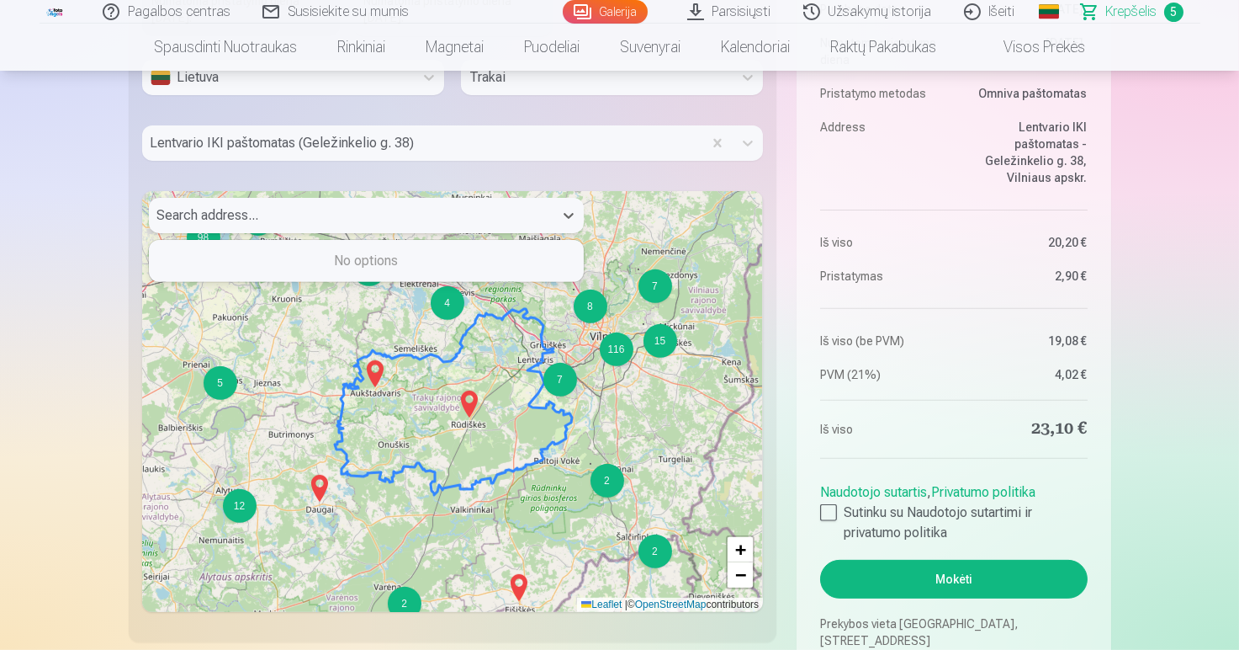
scroll to position [1775, 0]
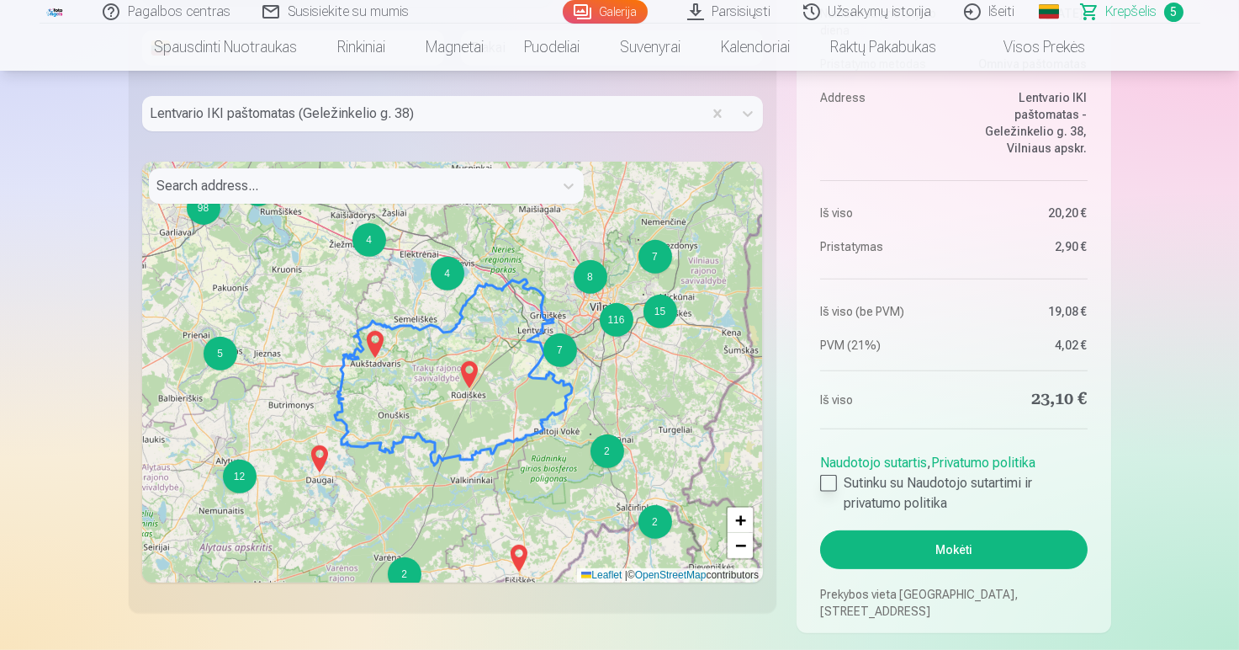
click at [829, 481] on div at bounding box center [828, 483] width 17 height 17
click at [893, 551] on button "Mokėti" at bounding box center [953, 549] width 267 height 39
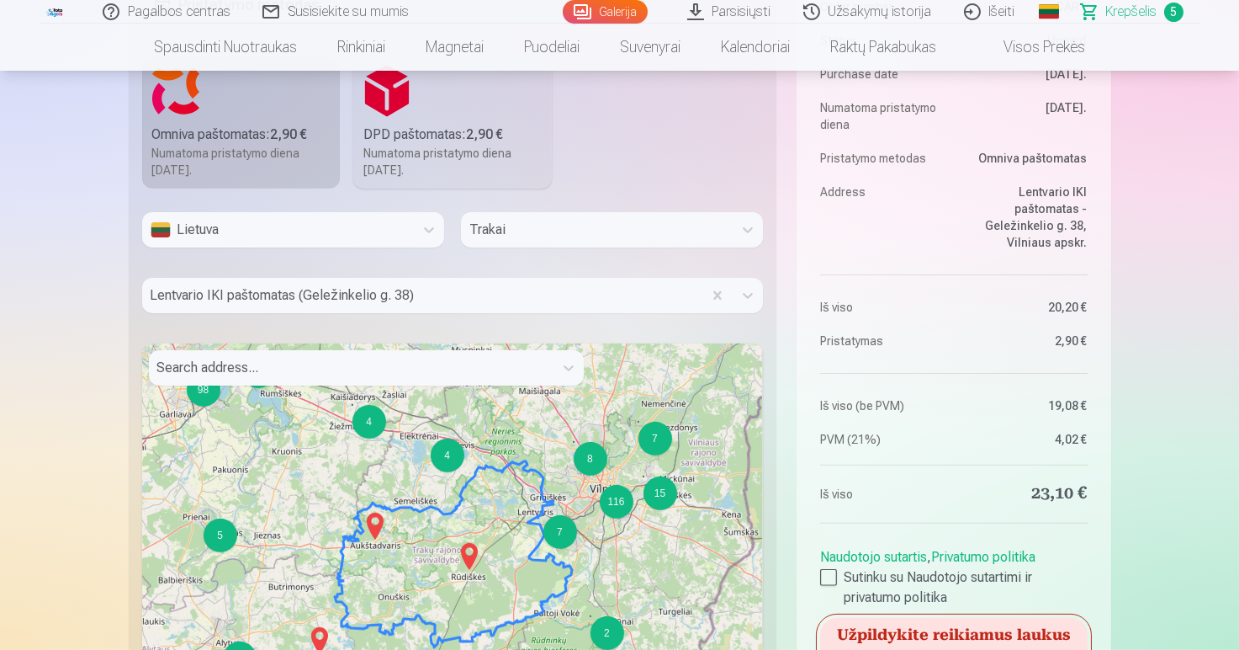
scroll to position [1186, 0]
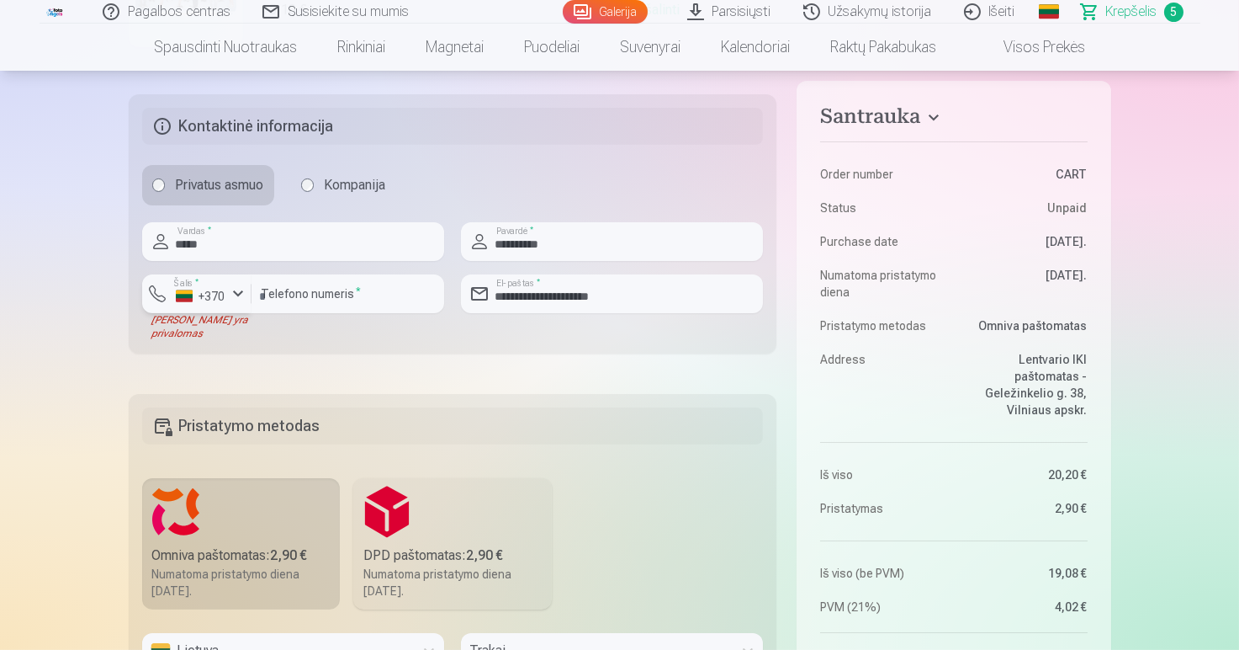
click at [238, 290] on div "button" at bounding box center [238, 294] width 20 height 20
click at [247, 330] on li "+370 Lietuva" at bounding box center [232, 333] width 153 height 34
click at [257, 294] on input "********" at bounding box center [348, 293] width 193 height 39
type input "**********"
click at [491, 296] on input "**********" at bounding box center [612, 293] width 302 height 39
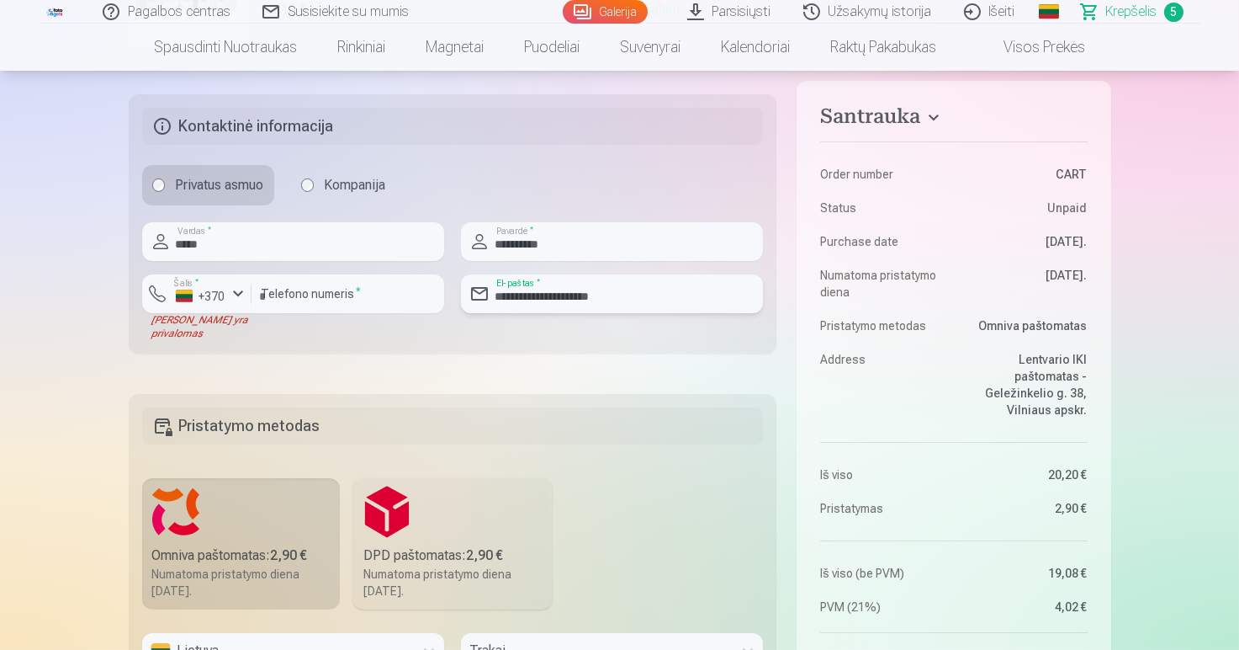
click at [539, 296] on input "**********" at bounding box center [612, 293] width 302 height 39
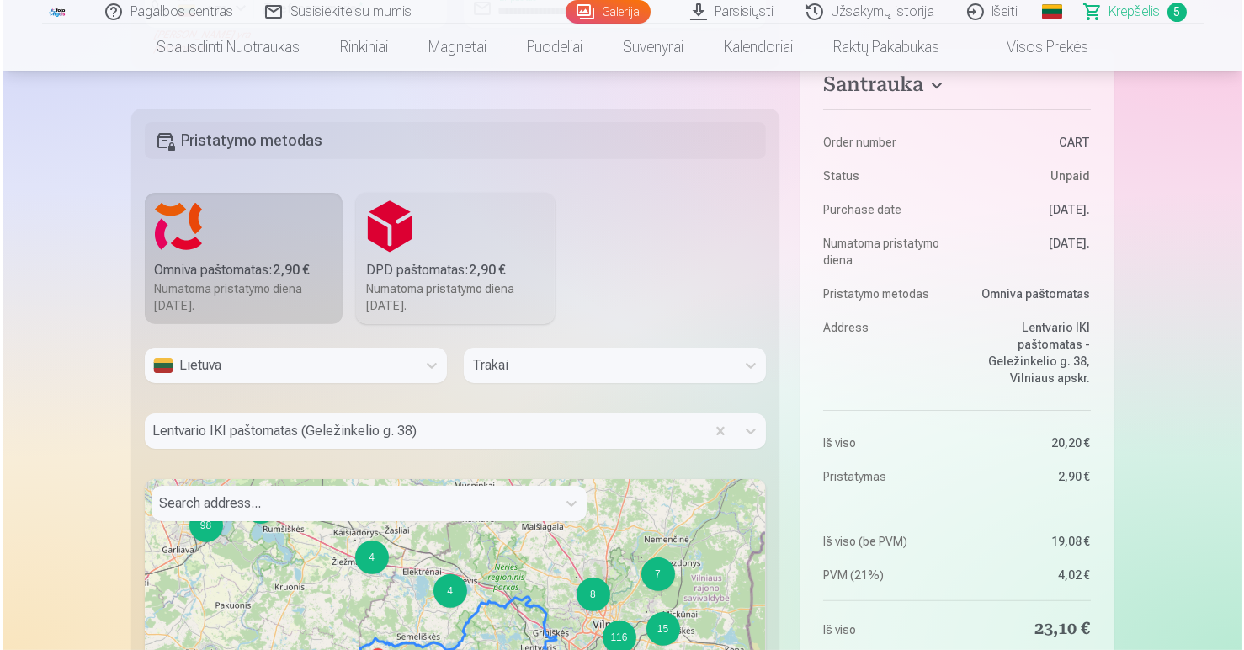
scroll to position [1943, 0]
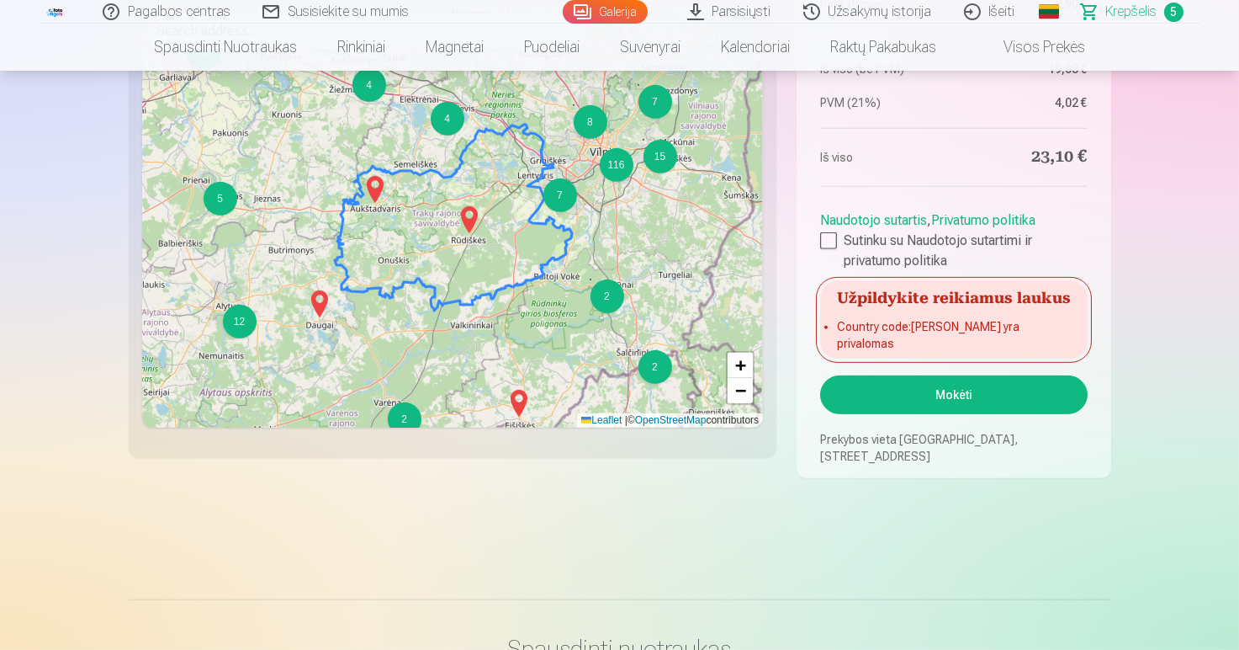
click at [875, 394] on button "Mokėti" at bounding box center [953, 394] width 267 height 39
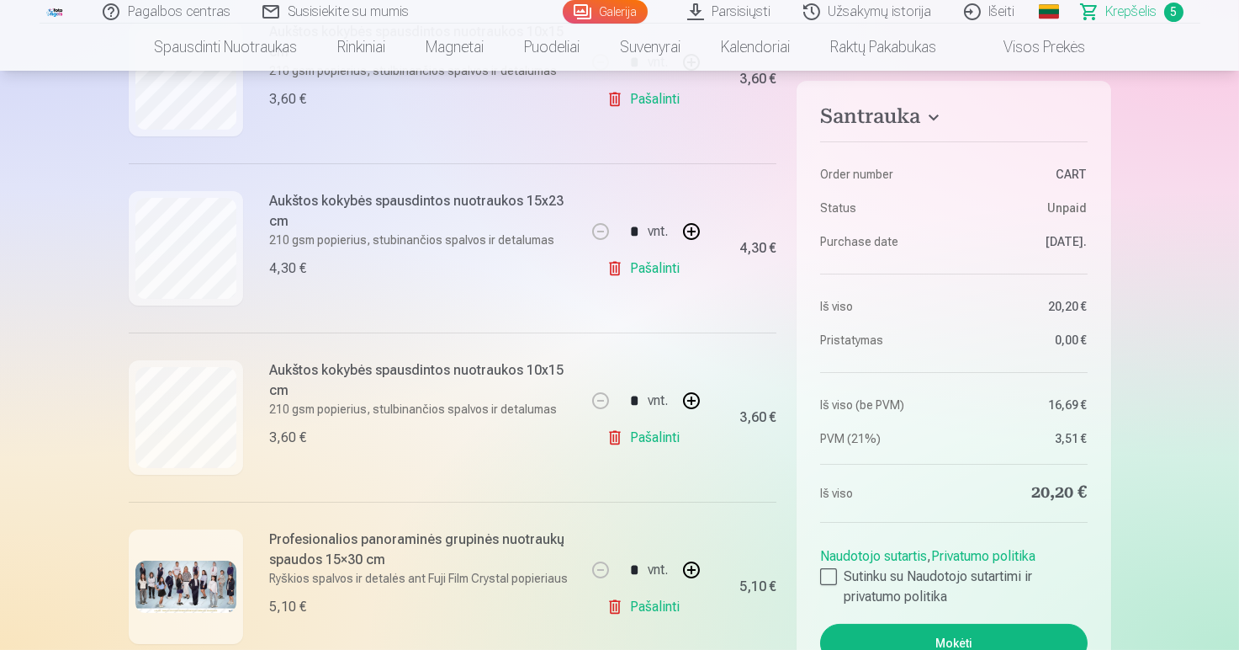
scroll to position [926, 0]
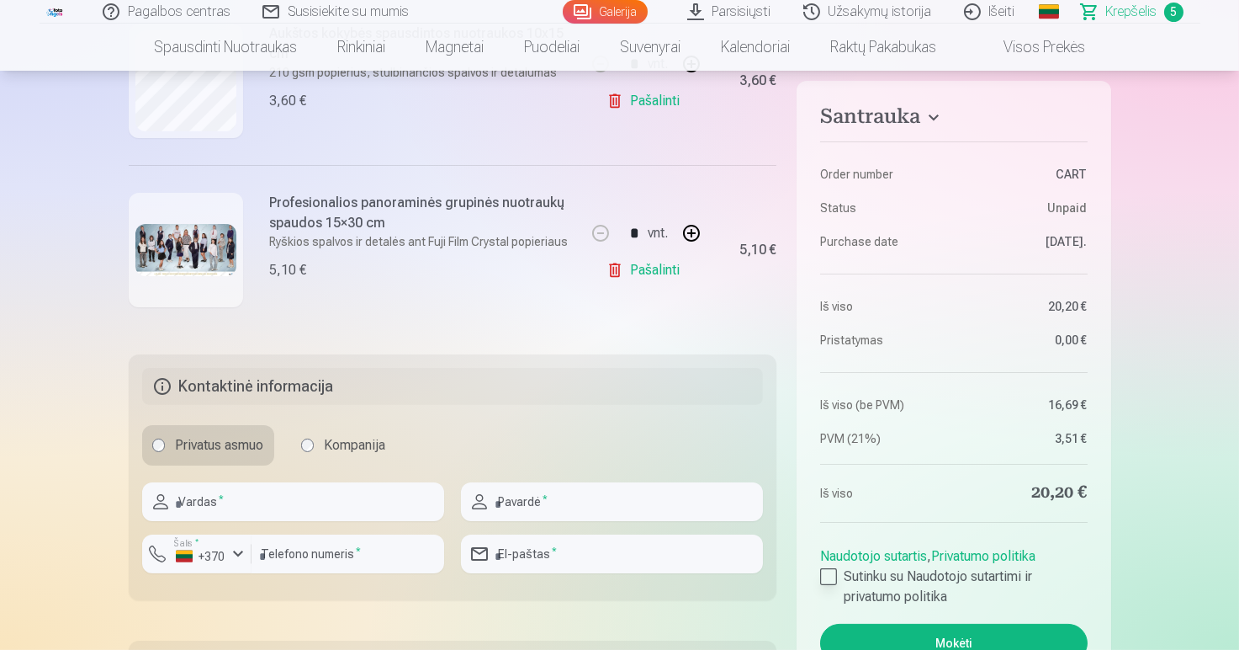
click at [830, 369] on div at bounding box center [828, 576] width 17 height 17
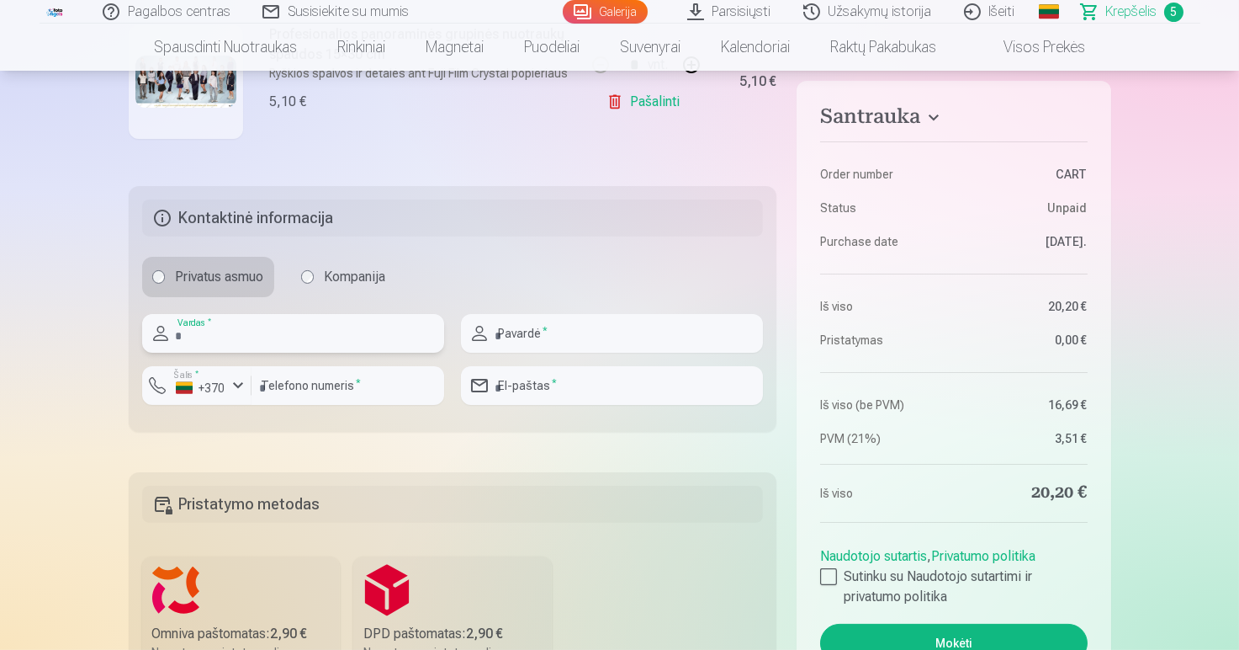
drag, startPoint x: 241, startPoint y: 331, endPoint x: 381, endPoint y: 382, distance: 149.6
click at [241, 331] on input "text" at bounding box center [293, 333] width 302 height 39
type input "*****"
click at [370, 369] on input "number" at bounding box center [348, 385] width 193 height 39
type input "********"
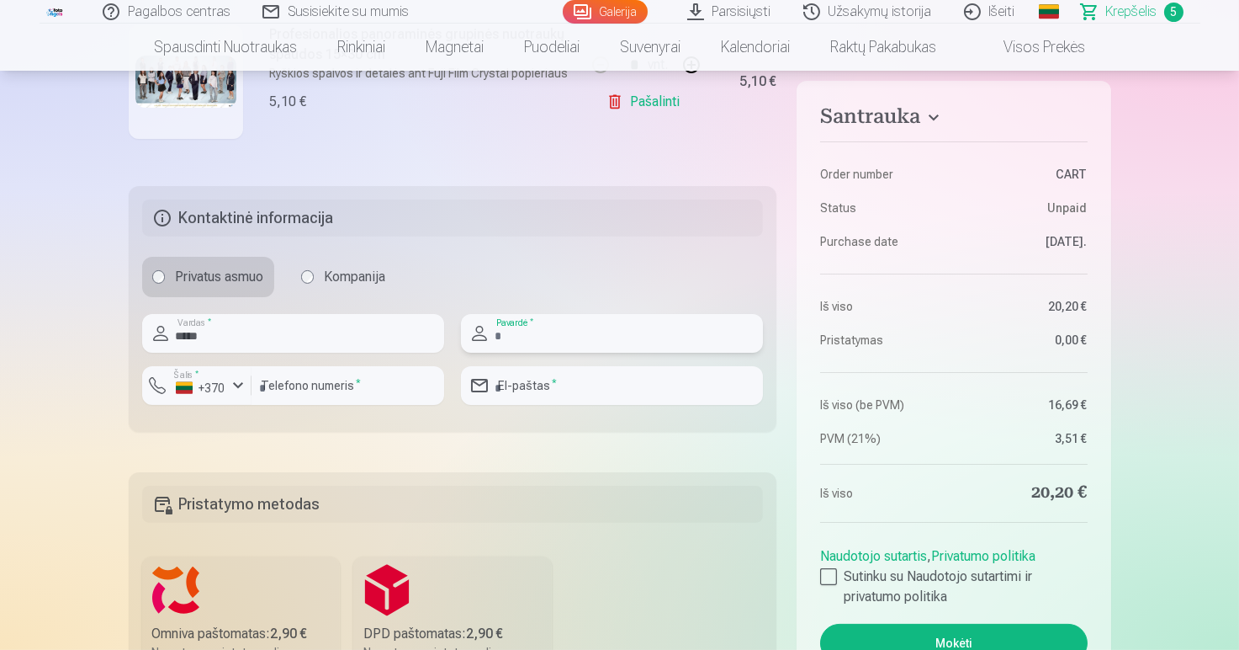
click at [592, 330] on input "text" at bounding box center [612, 333] width 302 height 39
type input "**********"
click at [565, 369] on input "email" at bounding box center [612, 385] width 302 height 39
type input "**********"
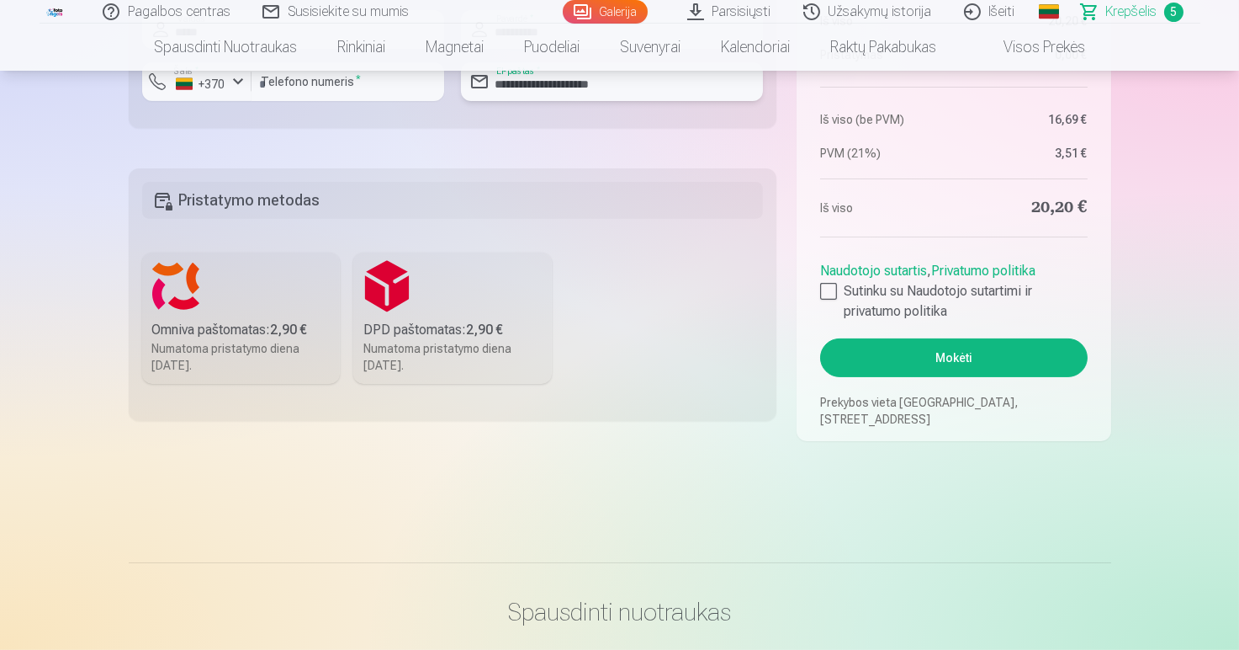
scroll to position [1515, 0]
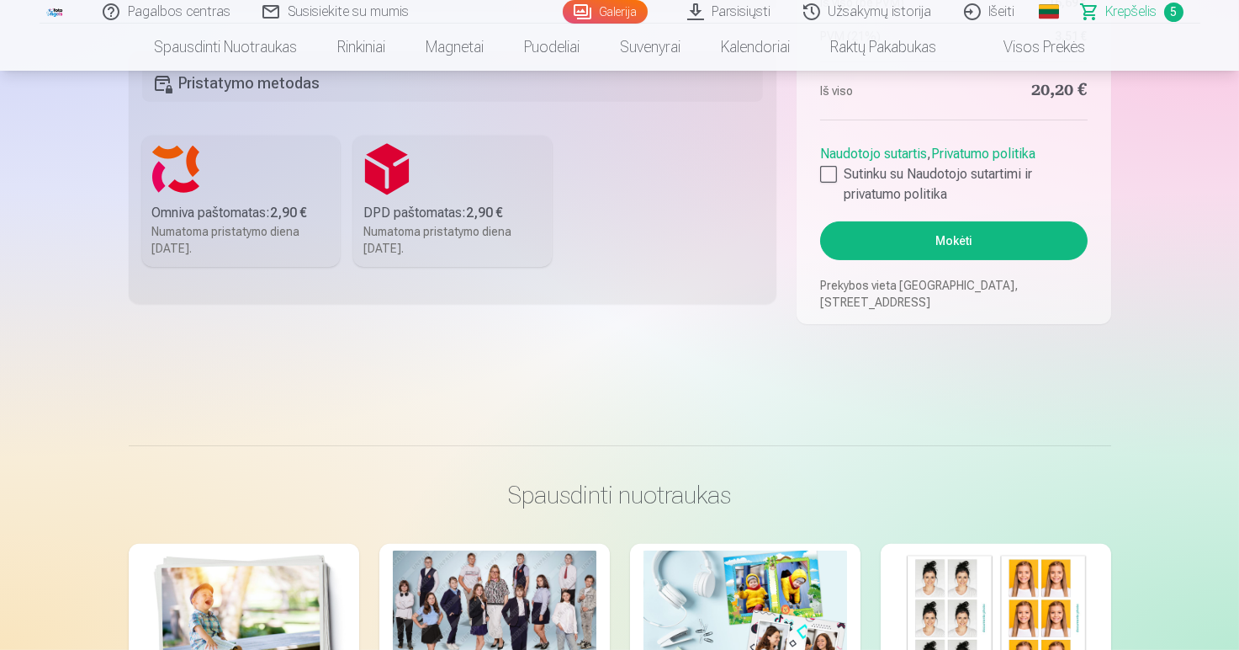
click at [231, 209] on div "Omniva paštomatas : 2,90 €" at bounding box center [241, 213] width 178 height 20
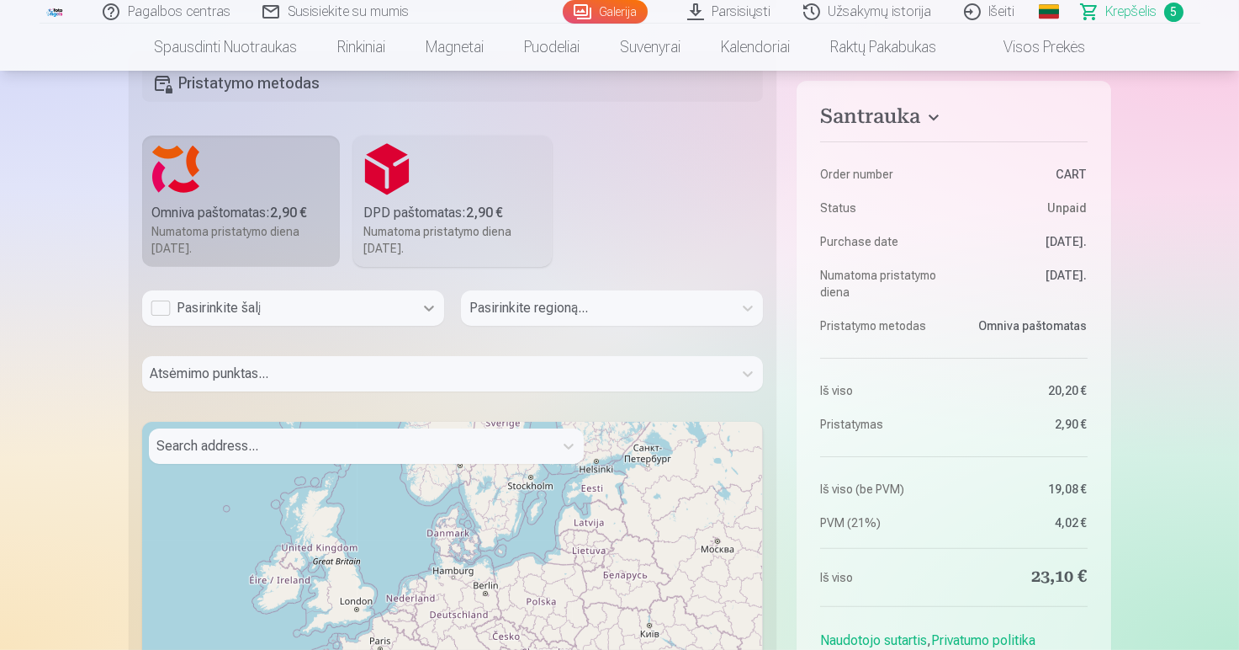
click at [434, 305] on icon at bounding box center [429, 308] width 17 height 17
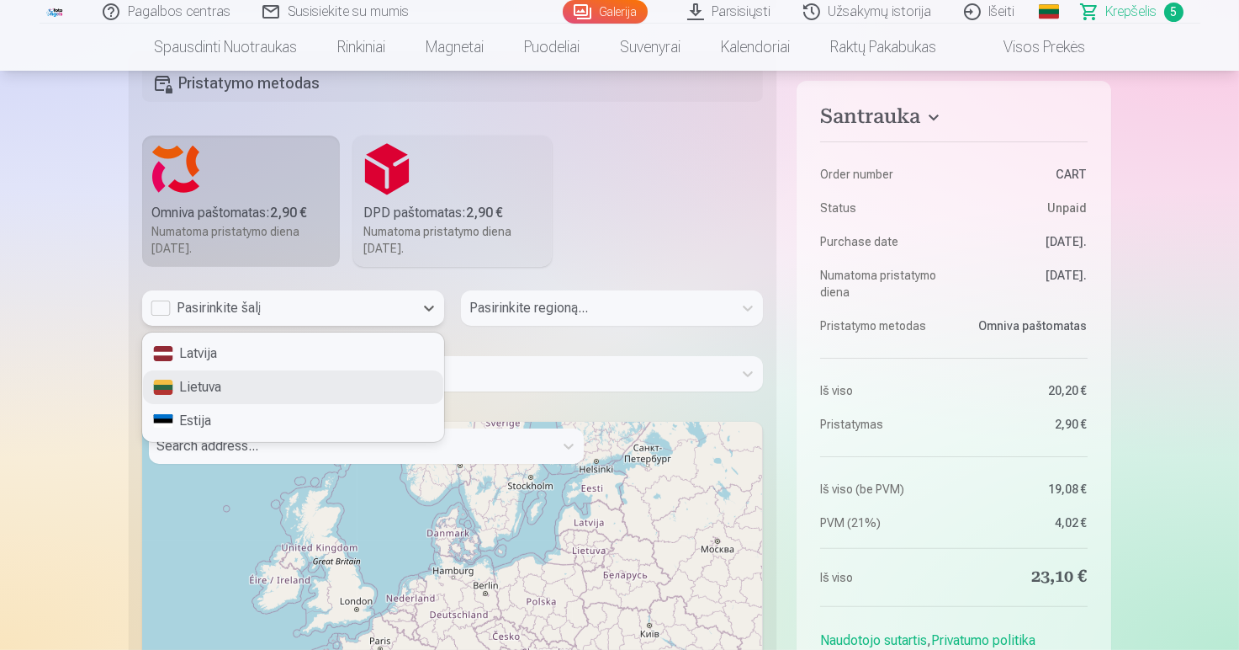
click at [244, 369] on div "Lietuva" at bounding box center [293, 387] width 300 height 34
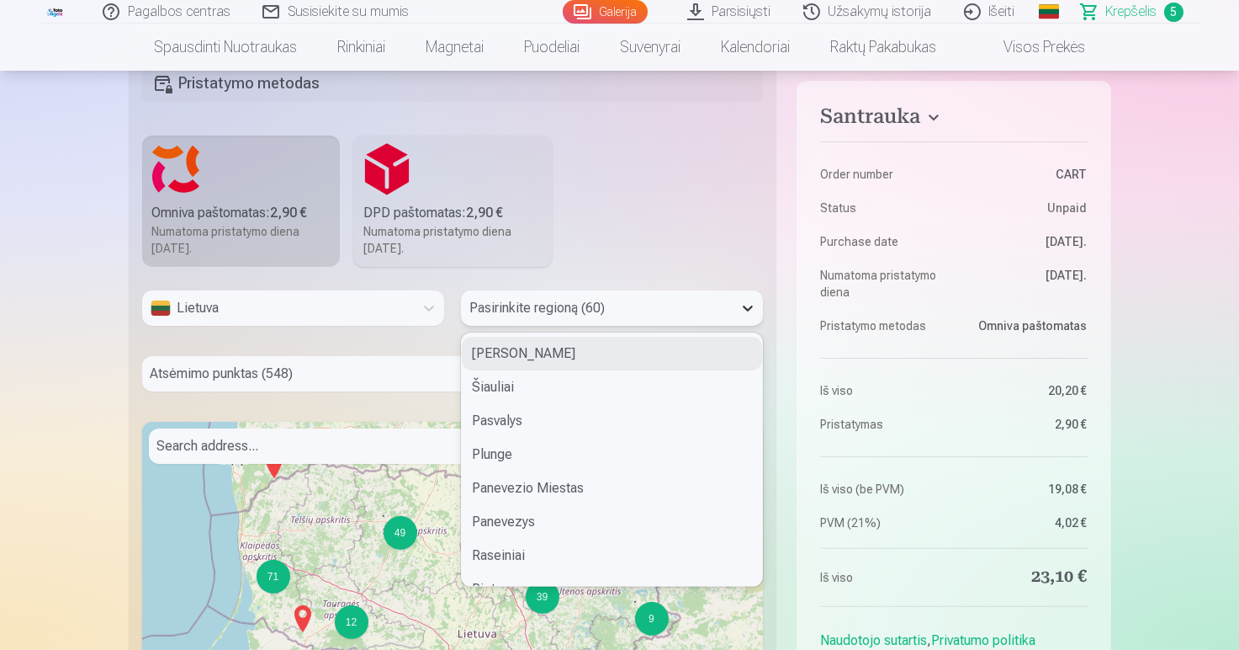
click at [744, 310] on icon at bounding box center [748, 308] width 17 height 17
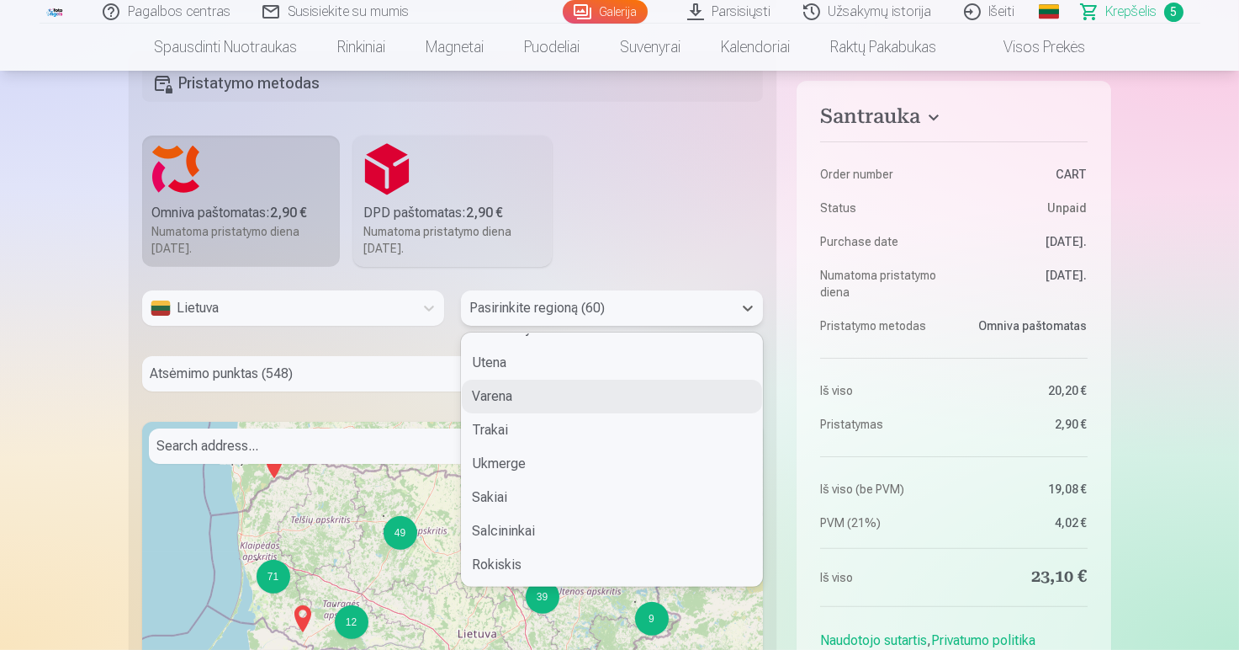
scroll to position [1683, 0]
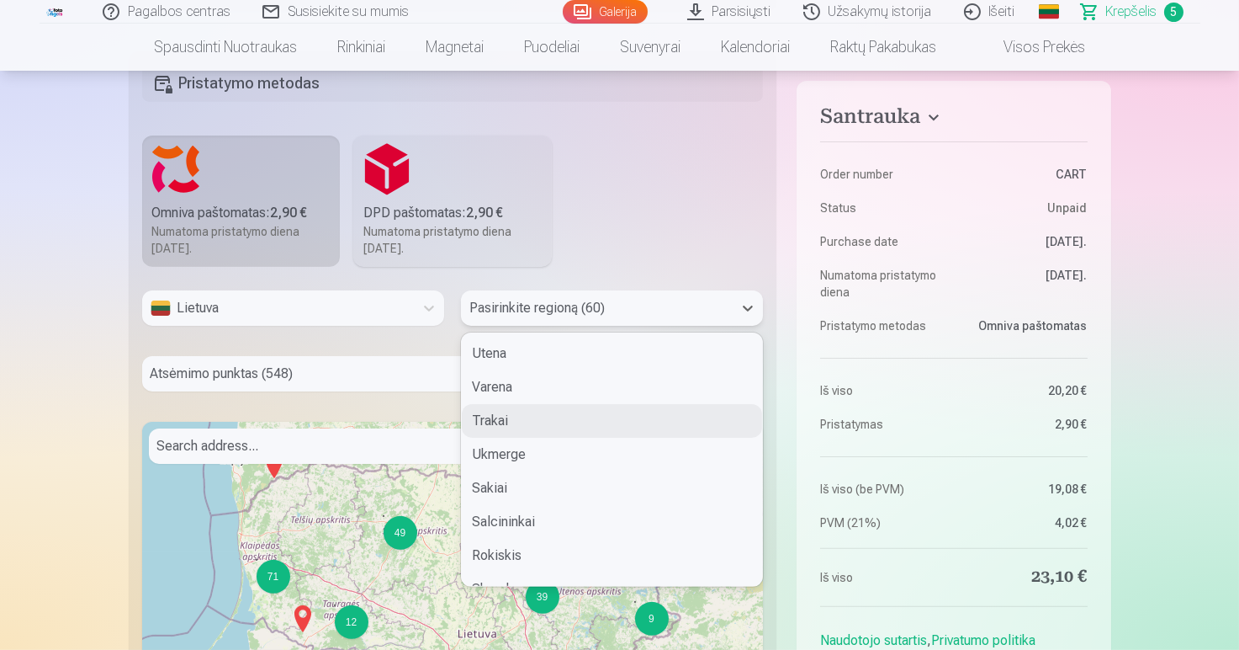
click at [543, 369] on div "Trakai" at bounding box center [612, 421] width 300 height 34
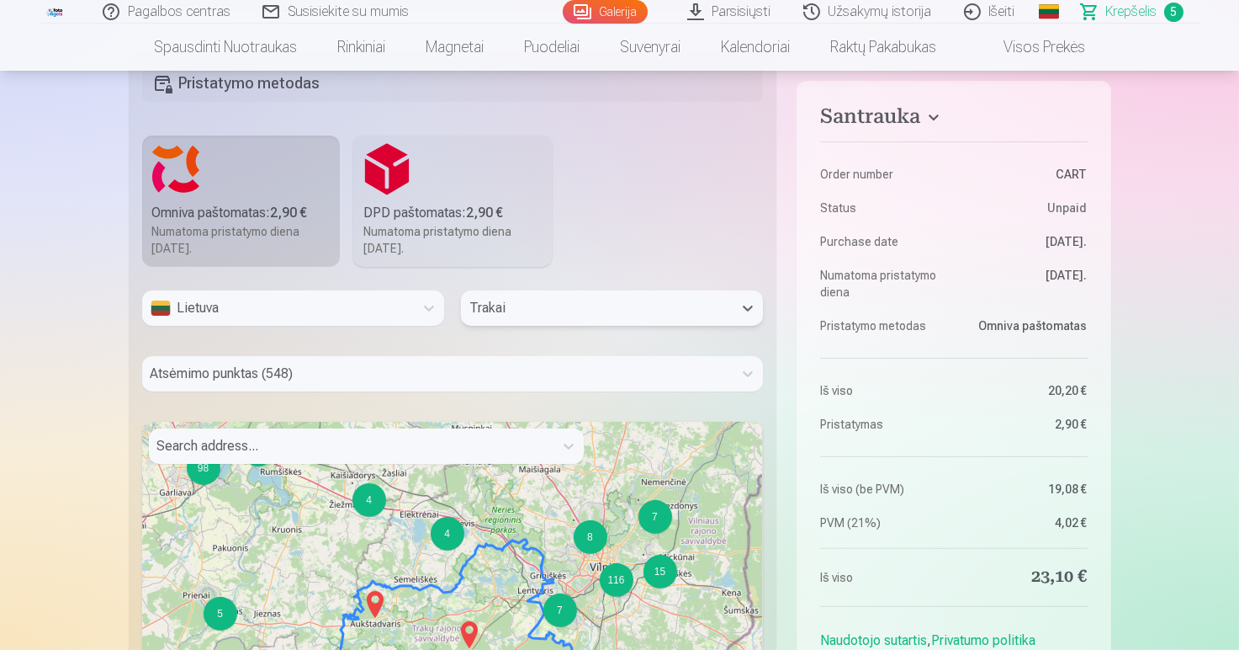
click at [476, 369] on div at bounding box center [438, 374] width 575 height 24
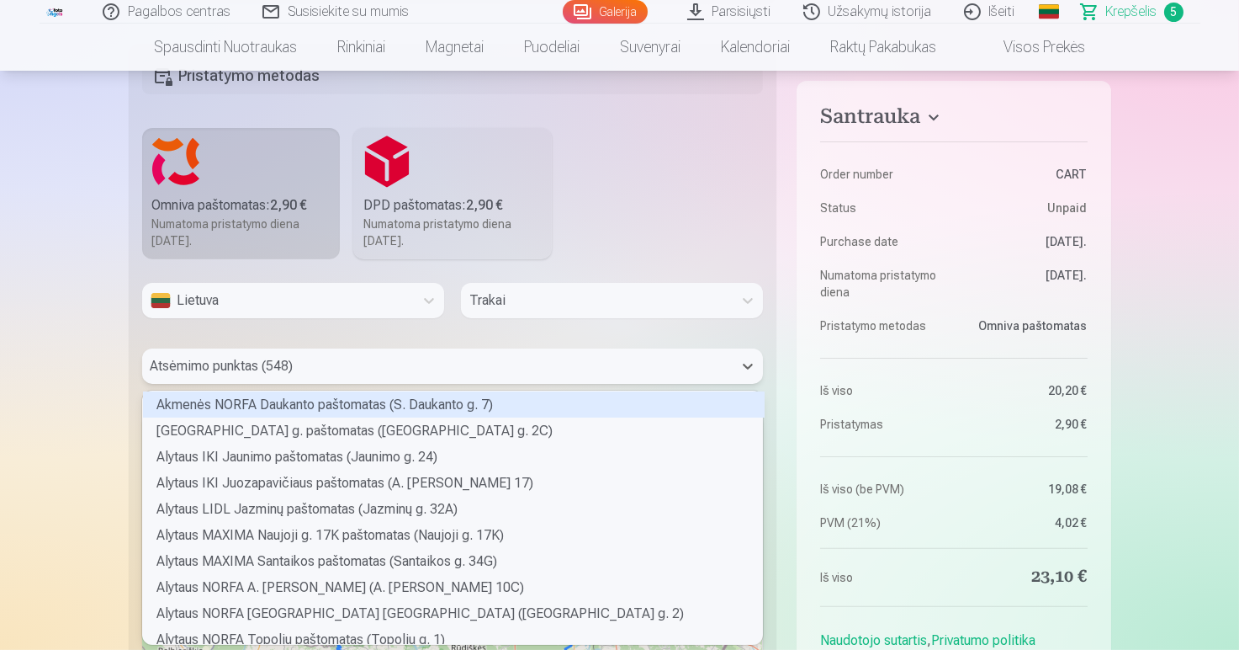
scroll to position [248, 617]
type input "*"
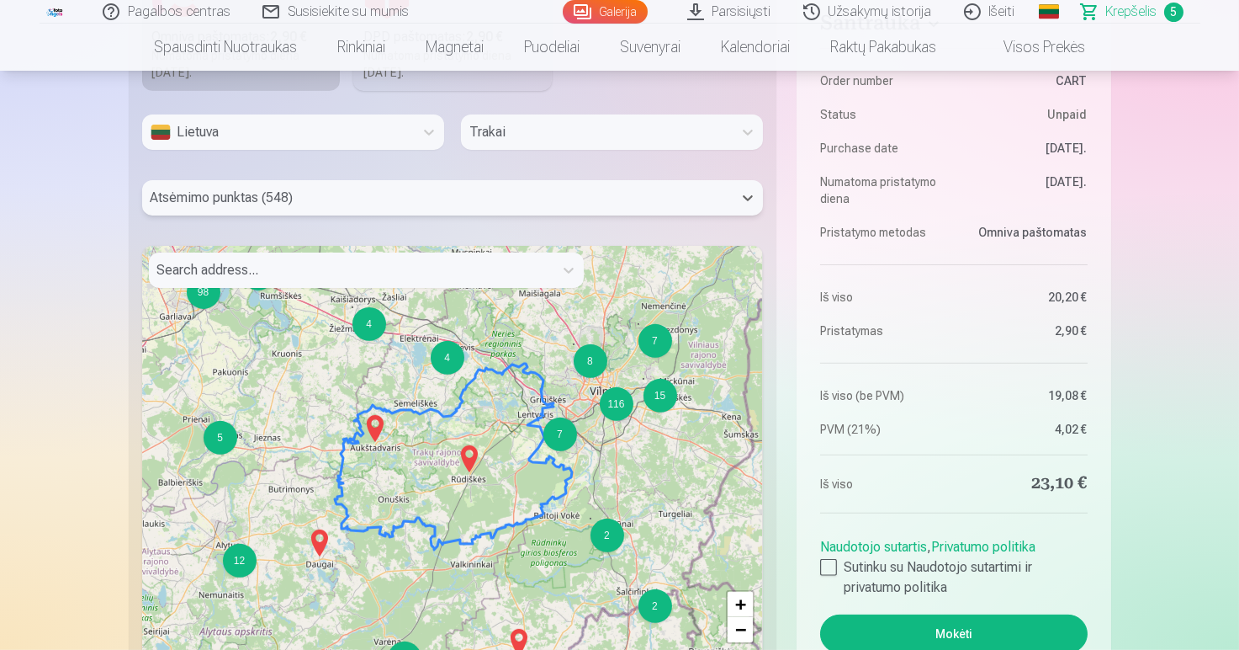
click at [185, 195] on div at bounding box center [438, 198] width 575 height 24
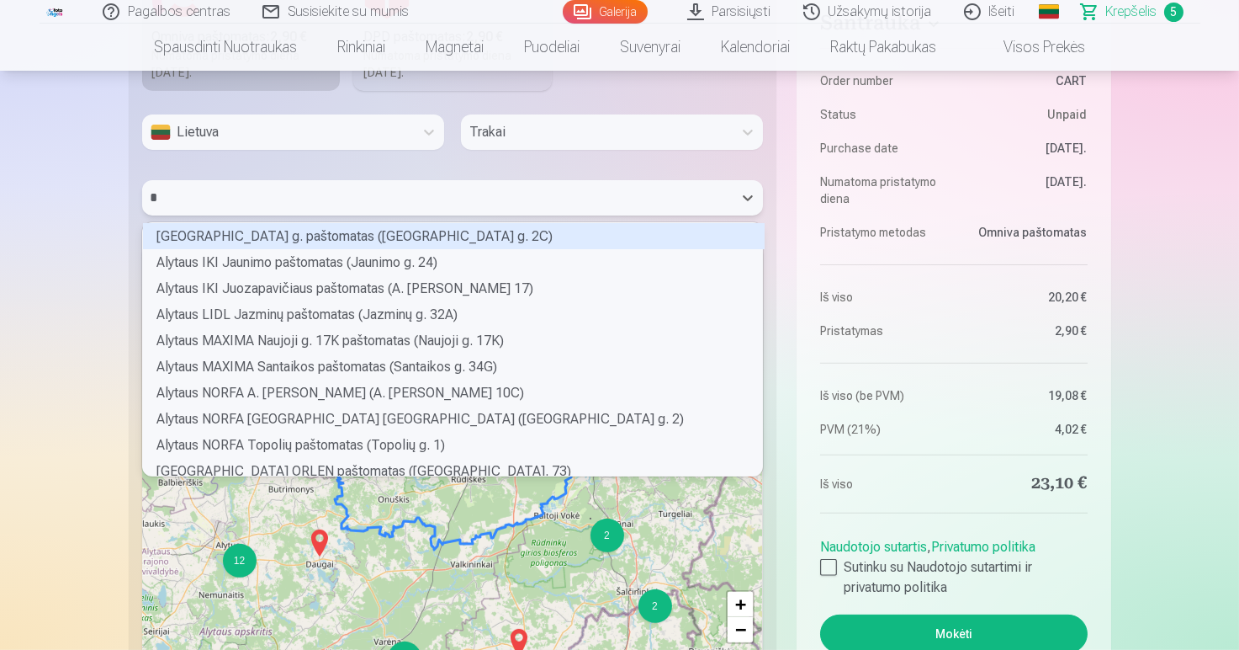
scroll to position [248, 617]
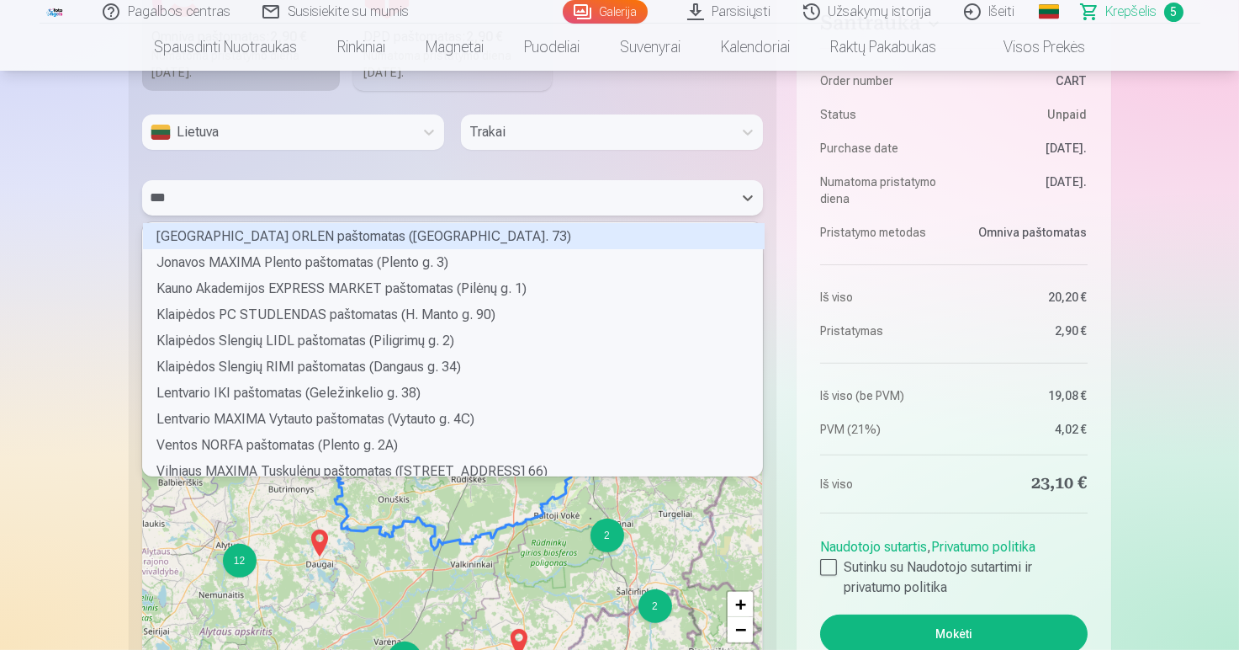
type input "****"
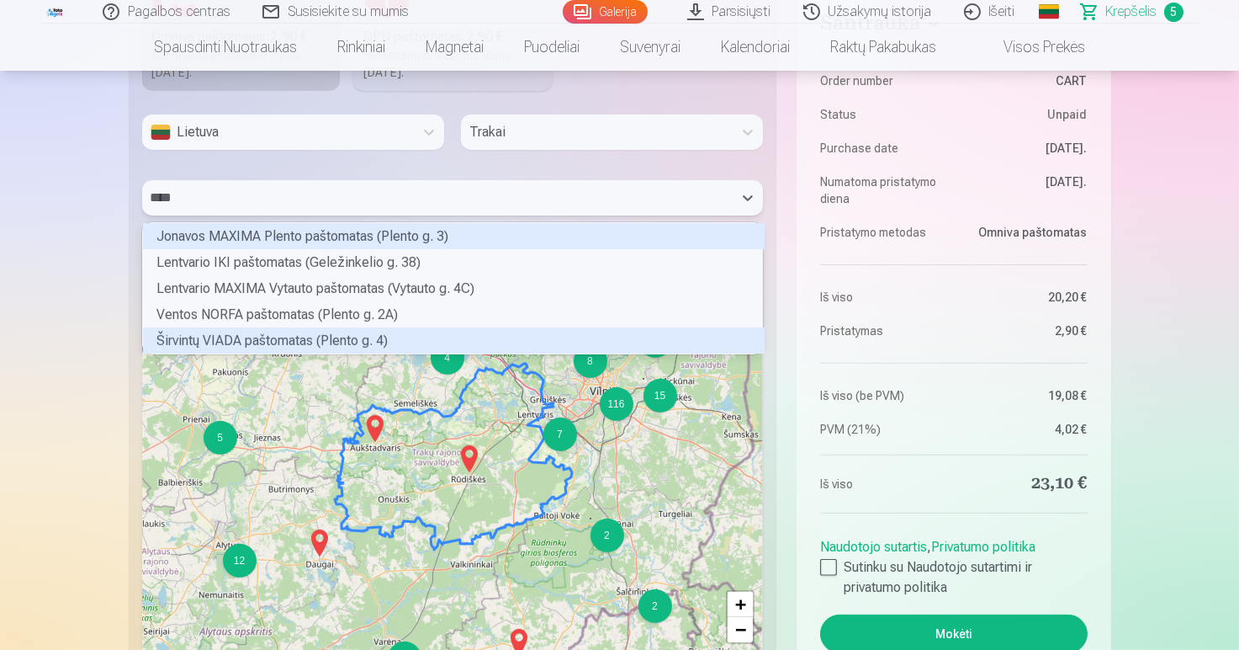
scroll to position [1775, 0]
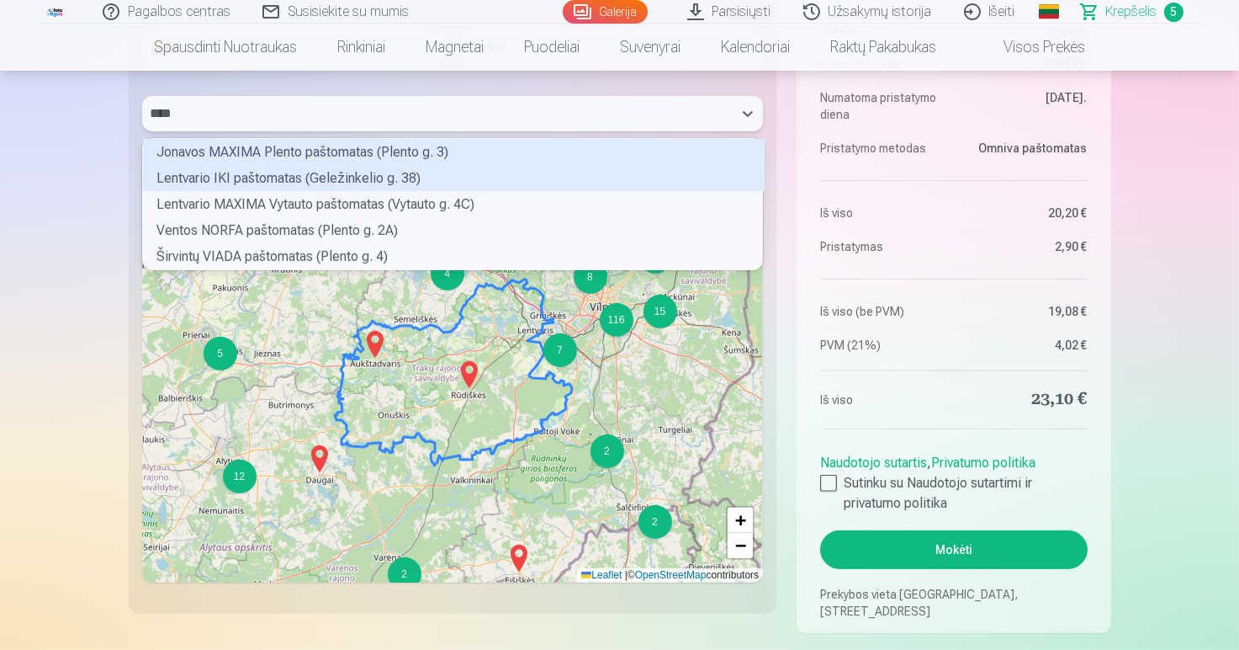
click at [281, 182] on div "Lentvario IKI paštomatas (Geležinkelio g. 38)" at bounding box center [454, 178] width 622 height 26
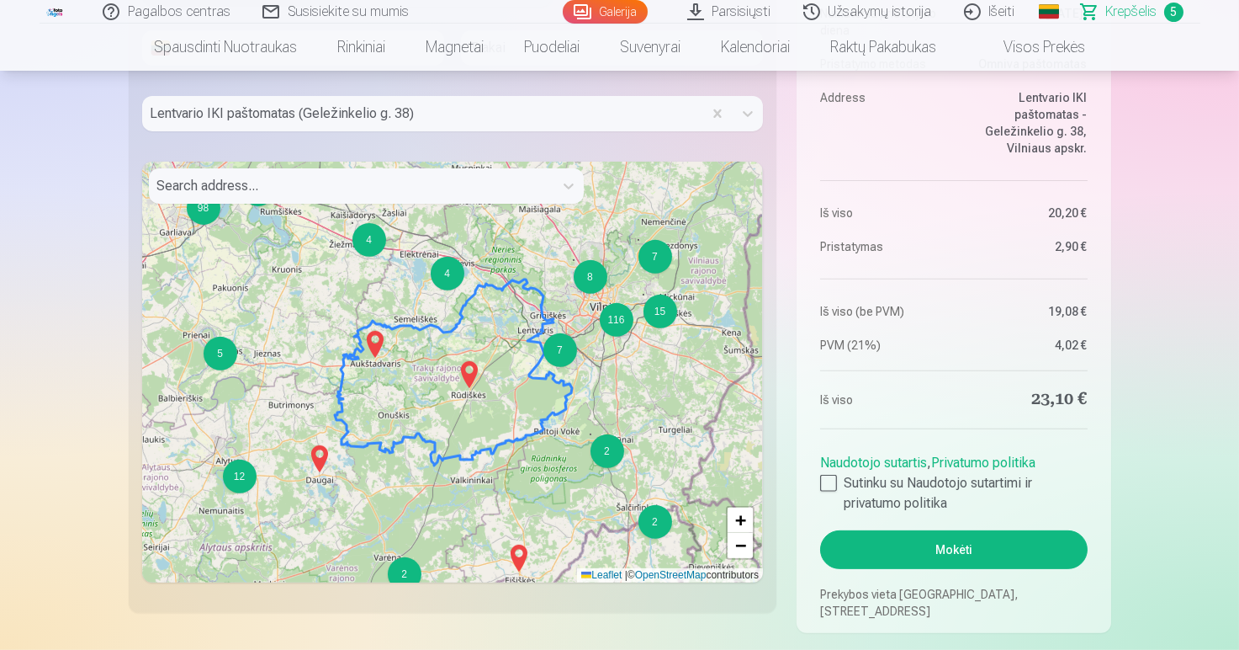
click at [880, 369] on button "Mokėti" at bounding box center [953, 549] width 267 height 39
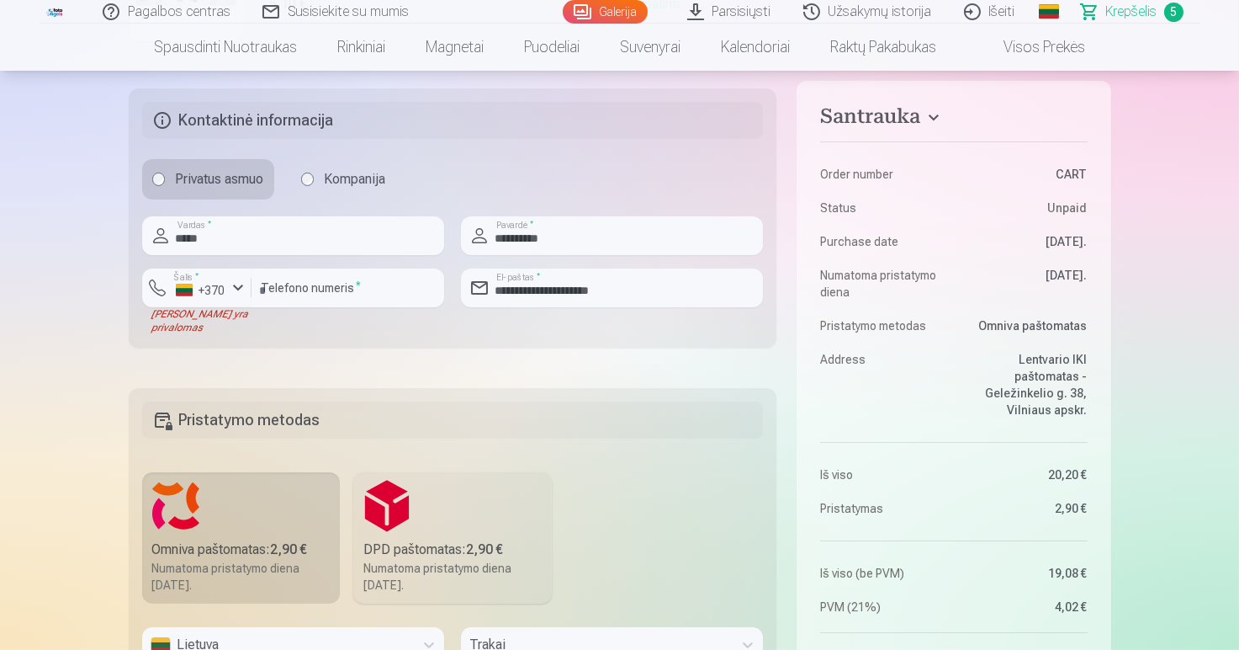
scroll to position [1270, 0]
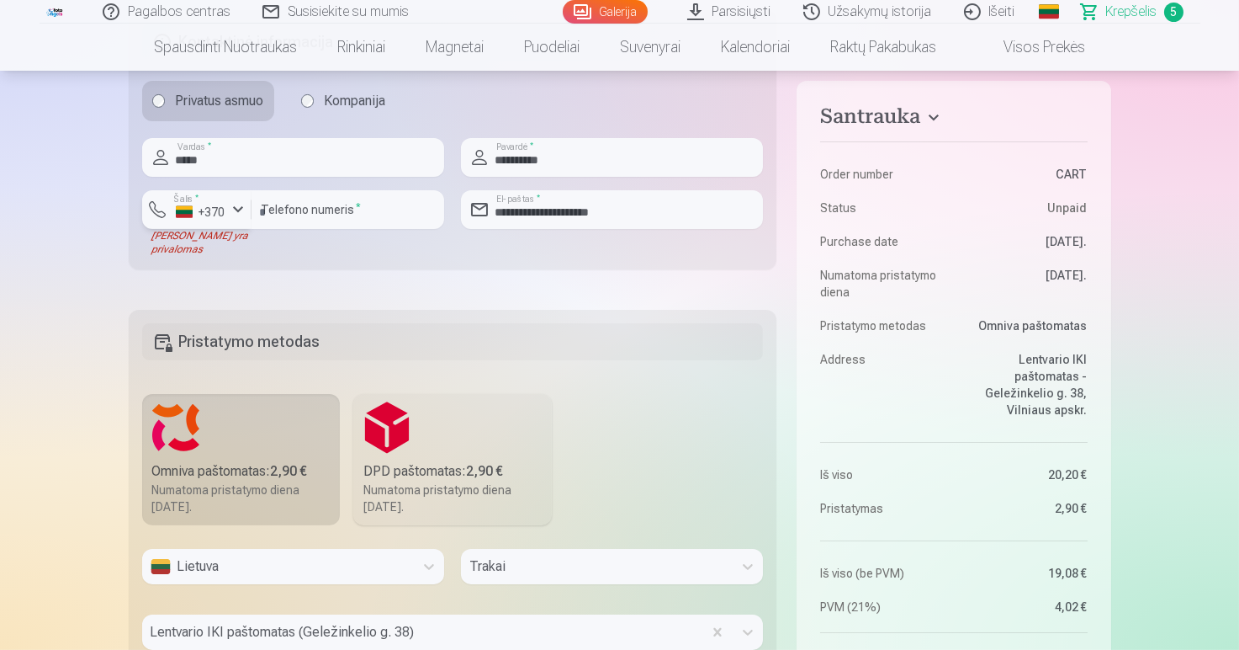
click at [241, 214] on div "button" at bounding box center [238, 209] width 20 height 20
click at [364, 261] on fieldset "**********" at bounding box center [453, 139] width 649 height 259
click at [238, 206] on div "button" at bounding box center [238, 209] width 20 height 20
click at [215, 245] on div "+370" at bounding box center [206, 249] width 34 height 20
click at [236, 204] on div "button" at bounding box center [238, 209] width 20 height 20
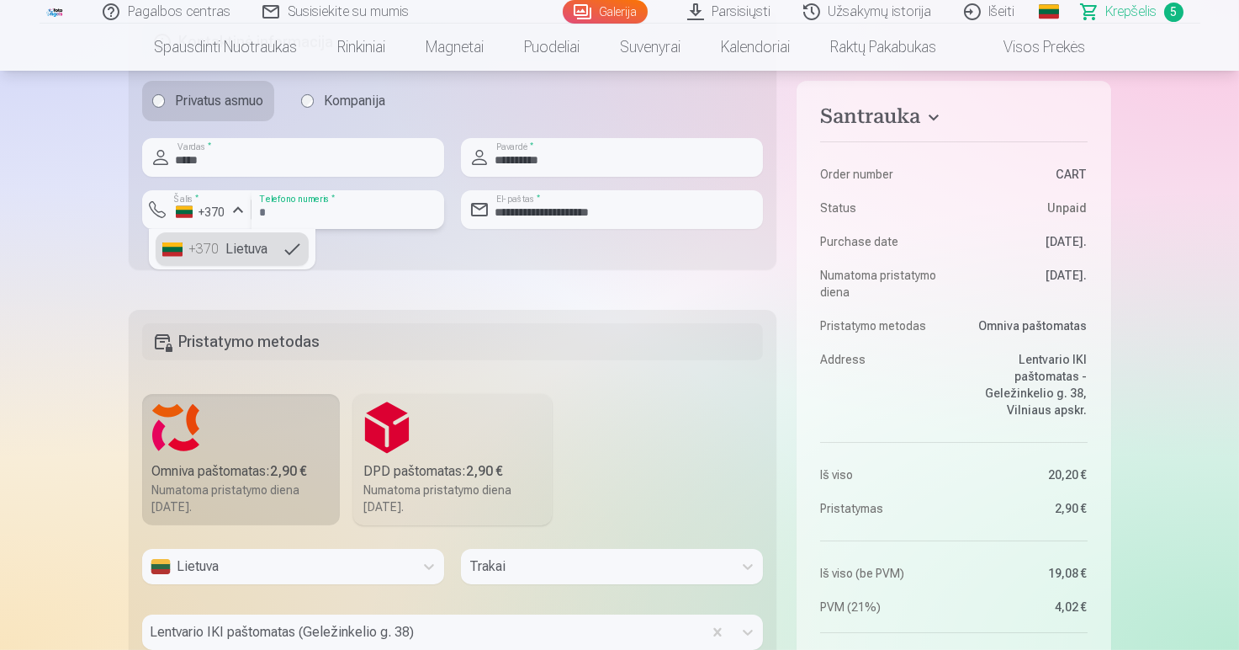
click at [338, 209] on input "********" at bounding box center [348, 209] width 193 height 39
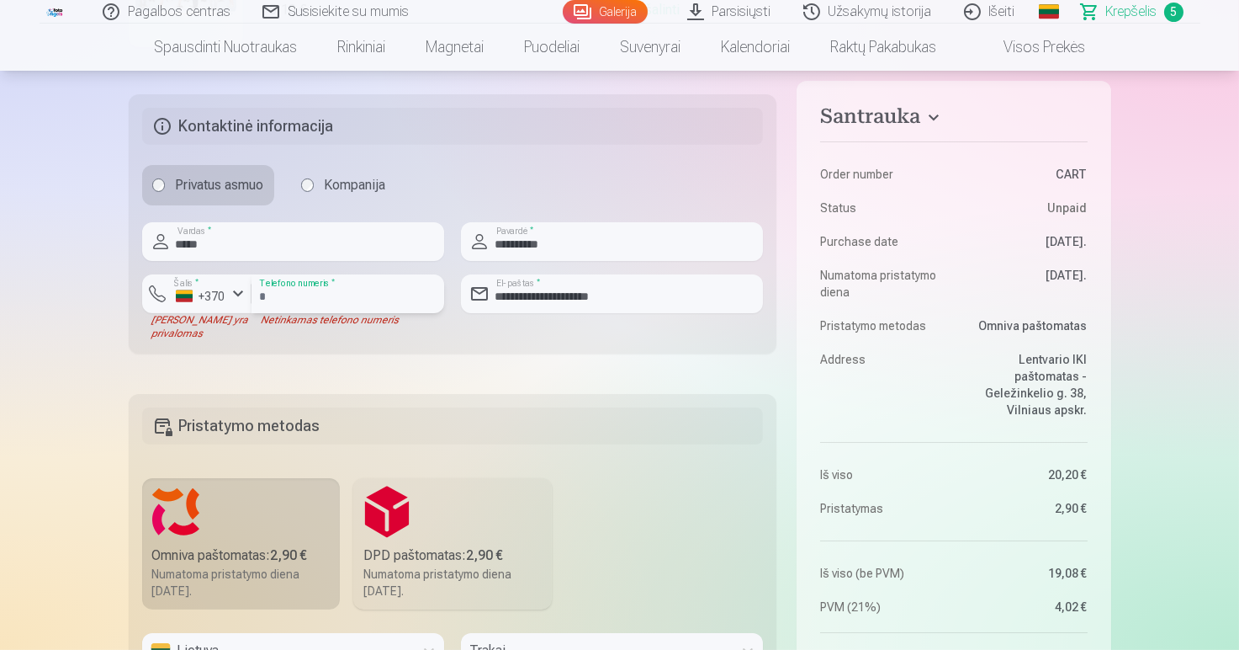
type input "*"
click at [317, 299] on input "******" at bounding box center [348, 293] width 193 height 39
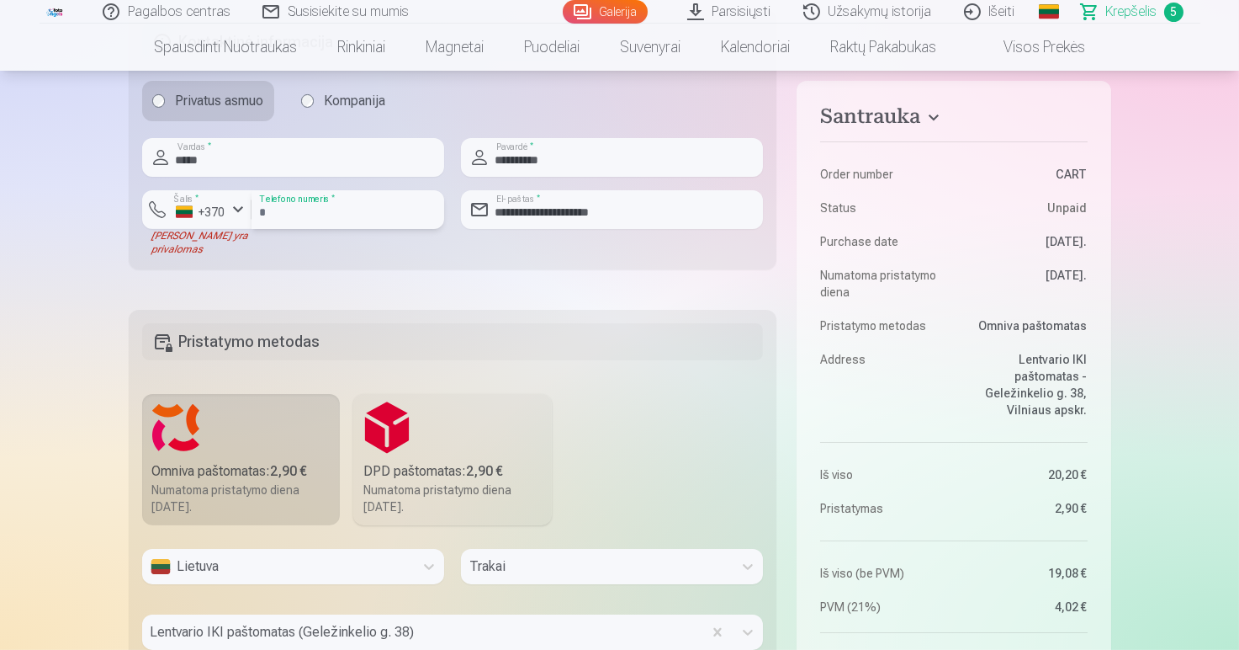
type input "**********"
click at [530, 293] on div "Santrauka Order number CART Status Unpaid Purchase date 3.09.2025. Numatoma pri…" at bounding box center [620, 53] width 983 height 2195
click at [531, 294] on div "Santrauka Order number CART Status Unpaid Purchase date 3.09.2025. Numatoma pri…" at bounding box center [620, 53] width 983 height 2195
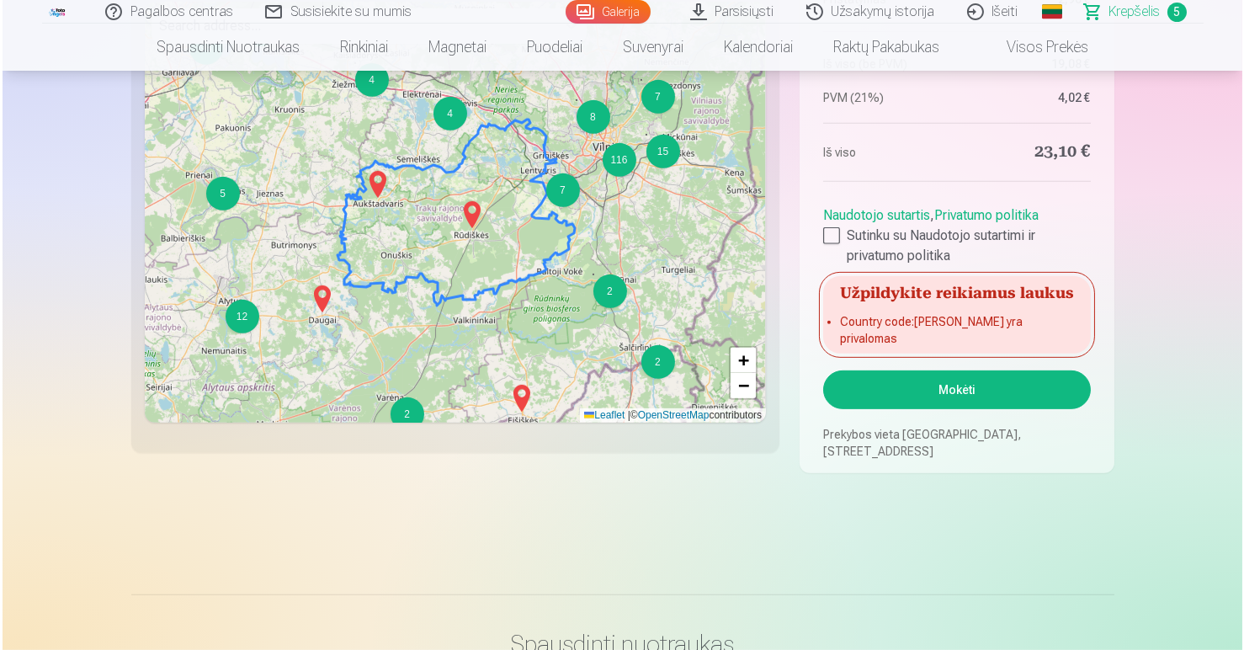
scroll to position [2027, 0]
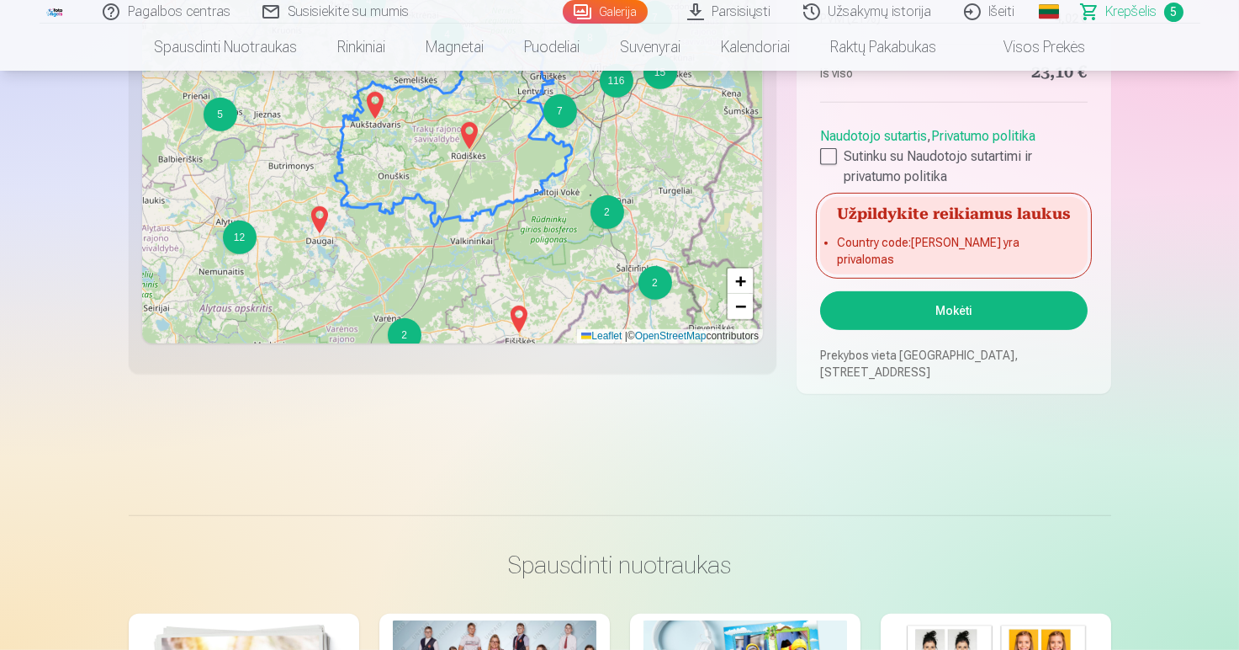
click at [880, 302] on button "Mokėti" at bounding box center [953, 310] width 267 height 39
